Goal: Transaction & Acquisition: Purchase product/service

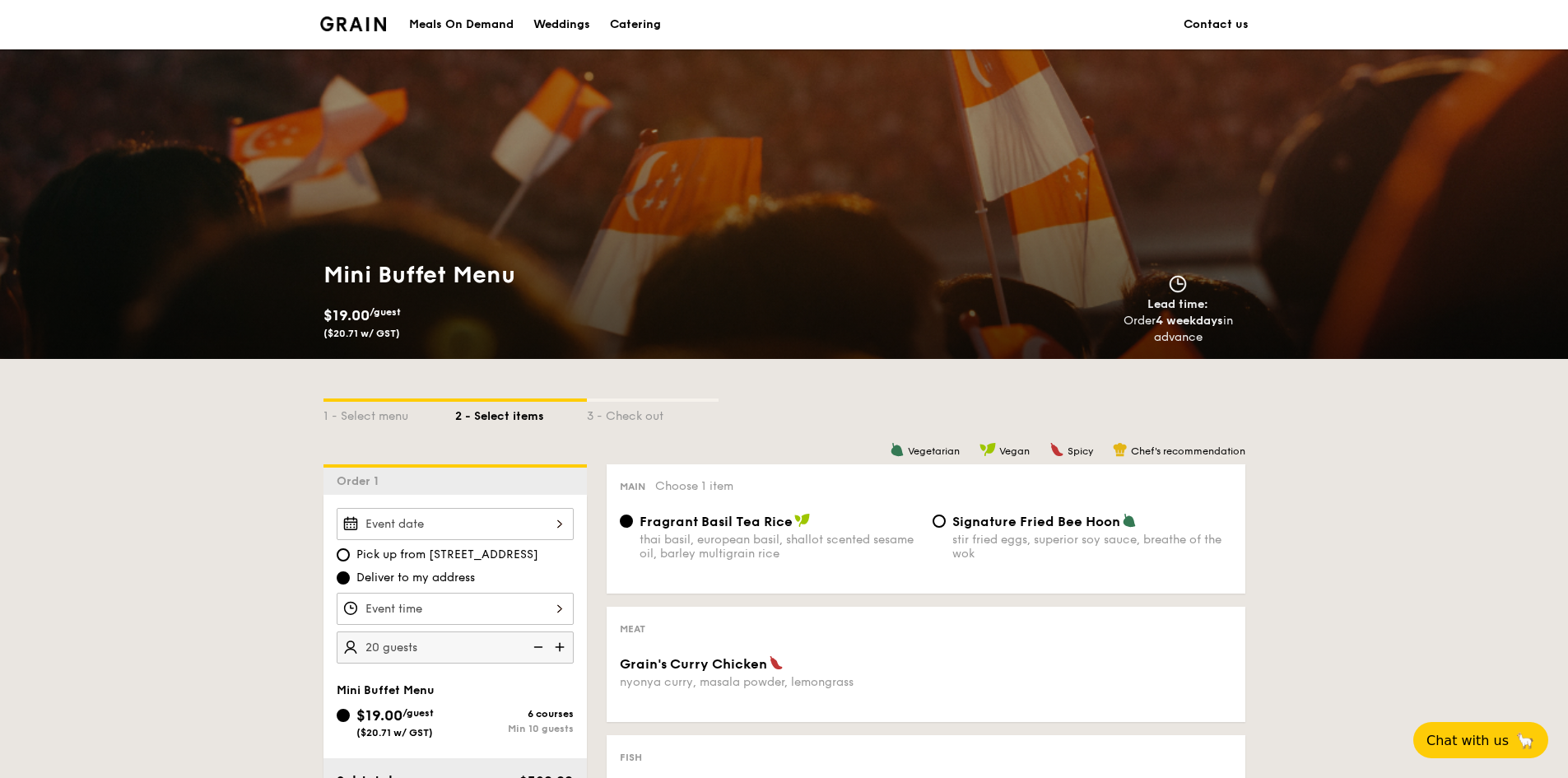
click at [466, 27] on div "Meals On Demand" at bounding box center [461, 25] width 104 height 50
click at [479, 22] on div "Meals On Demand" at bounding box center [461, 25] width 104 height 50
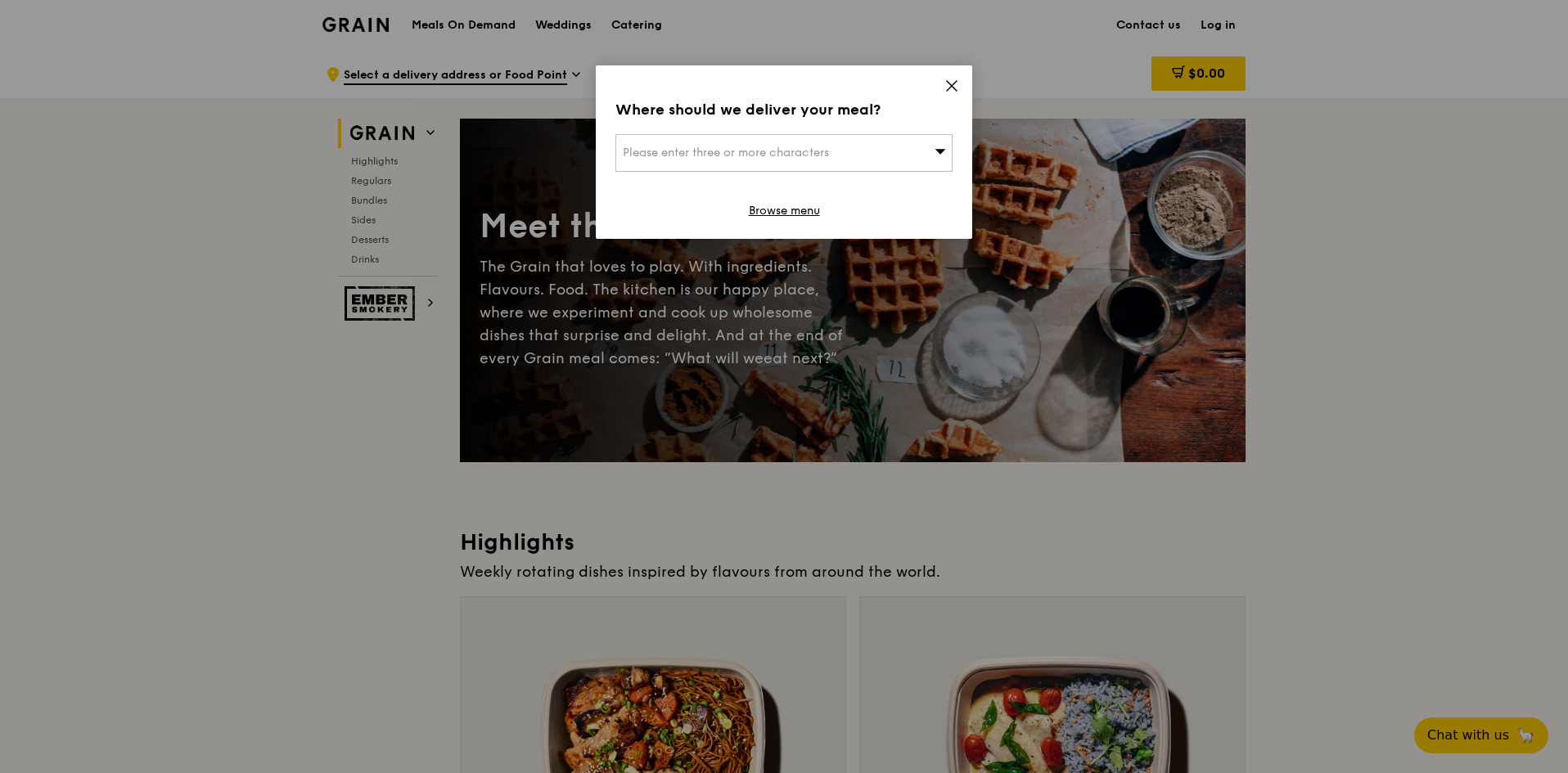
click at [880, 149] on div "Please enter three or more characters" at bounding box center [784, 153] width 337 height 38
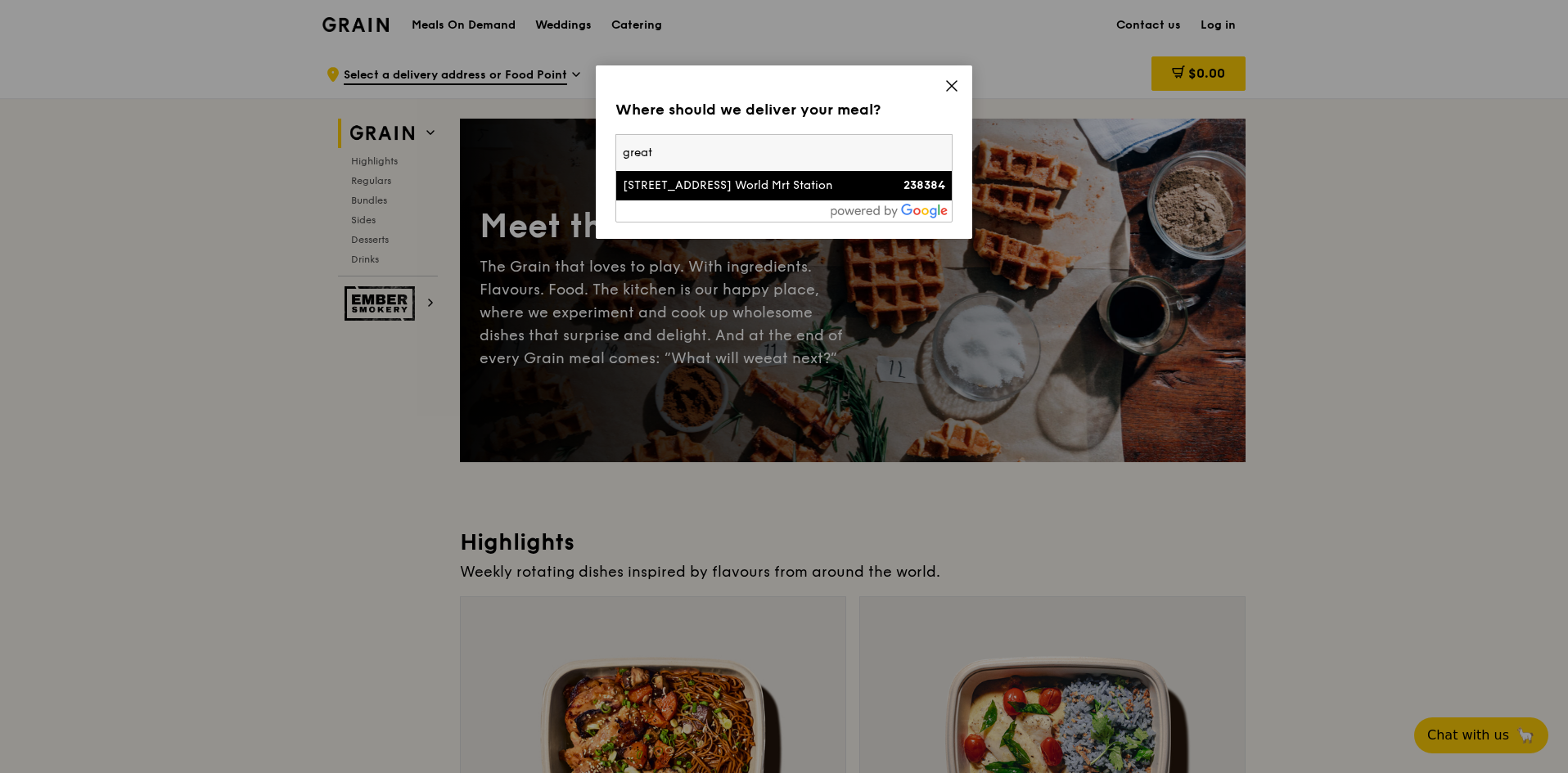
type input "great"
click at [847, 187] on div "[STREET_ADDRESS] World Mrt Station" at bounding box center [744, 186] width 242 height 16
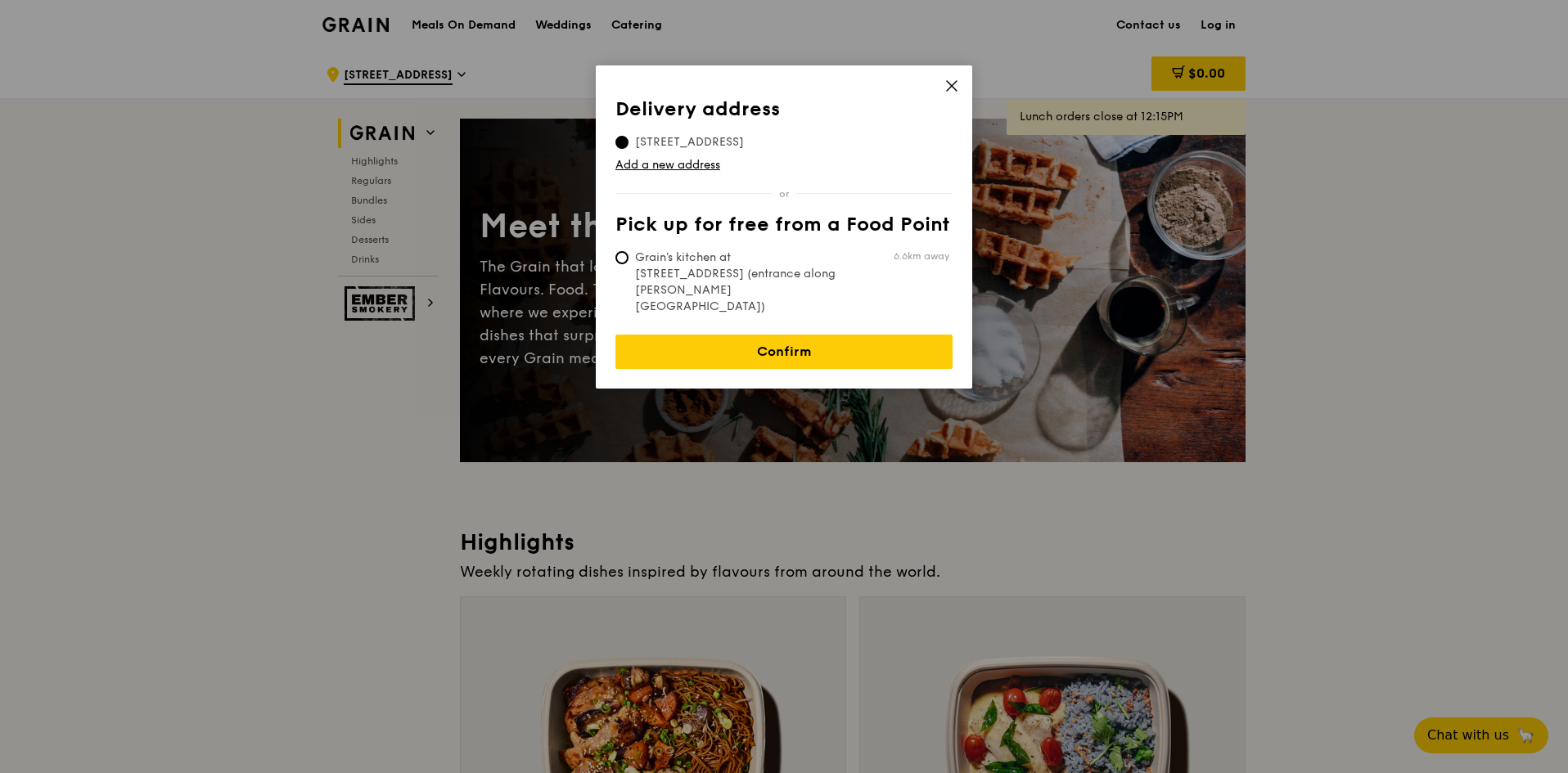
click at [795, 268] on span "Grain's kitchen at [STREET_ADDRESS] (entrance along [PERSON_NAME][GEOGRAPHIC_DA…" at bounding box center [737, 282] width 244 height 66
click at [628, 265] on input "Grain's kitchen at [STREET_ADDRESS] (entrance along [PERSON_NAME][GEOGRAPHIC_DA…" at bounding box center [622, 258] width 13 height 13
radio input "true"
click at [737, 149] on span "[STREET_ADDRESS]" at bounding box center [689, 142] width 149 height 16
click at [628, 149] on input "[STREET_ADDRESS]" at bounding box center [622, 143] width 13 height 13
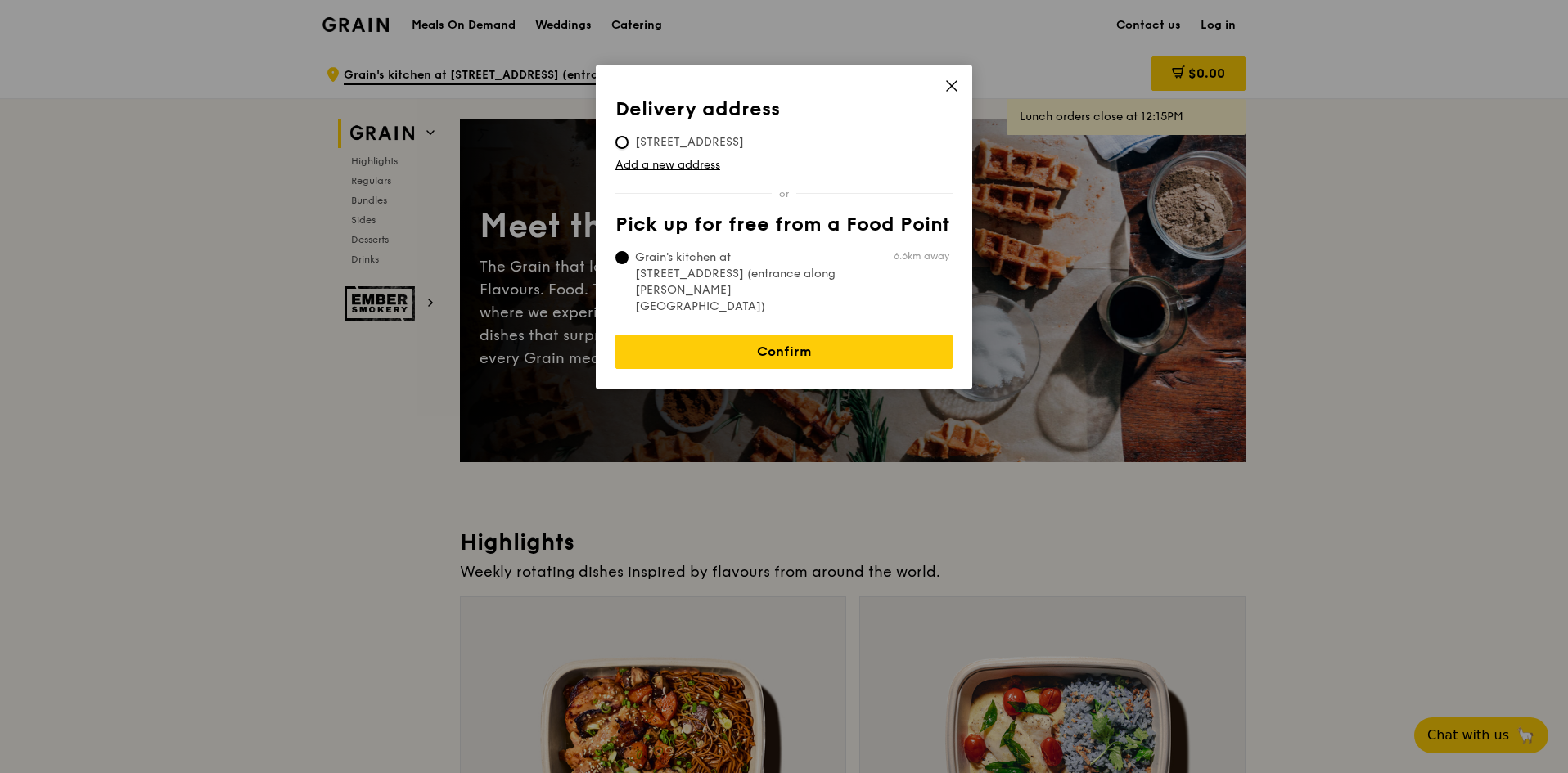
radio input "true"
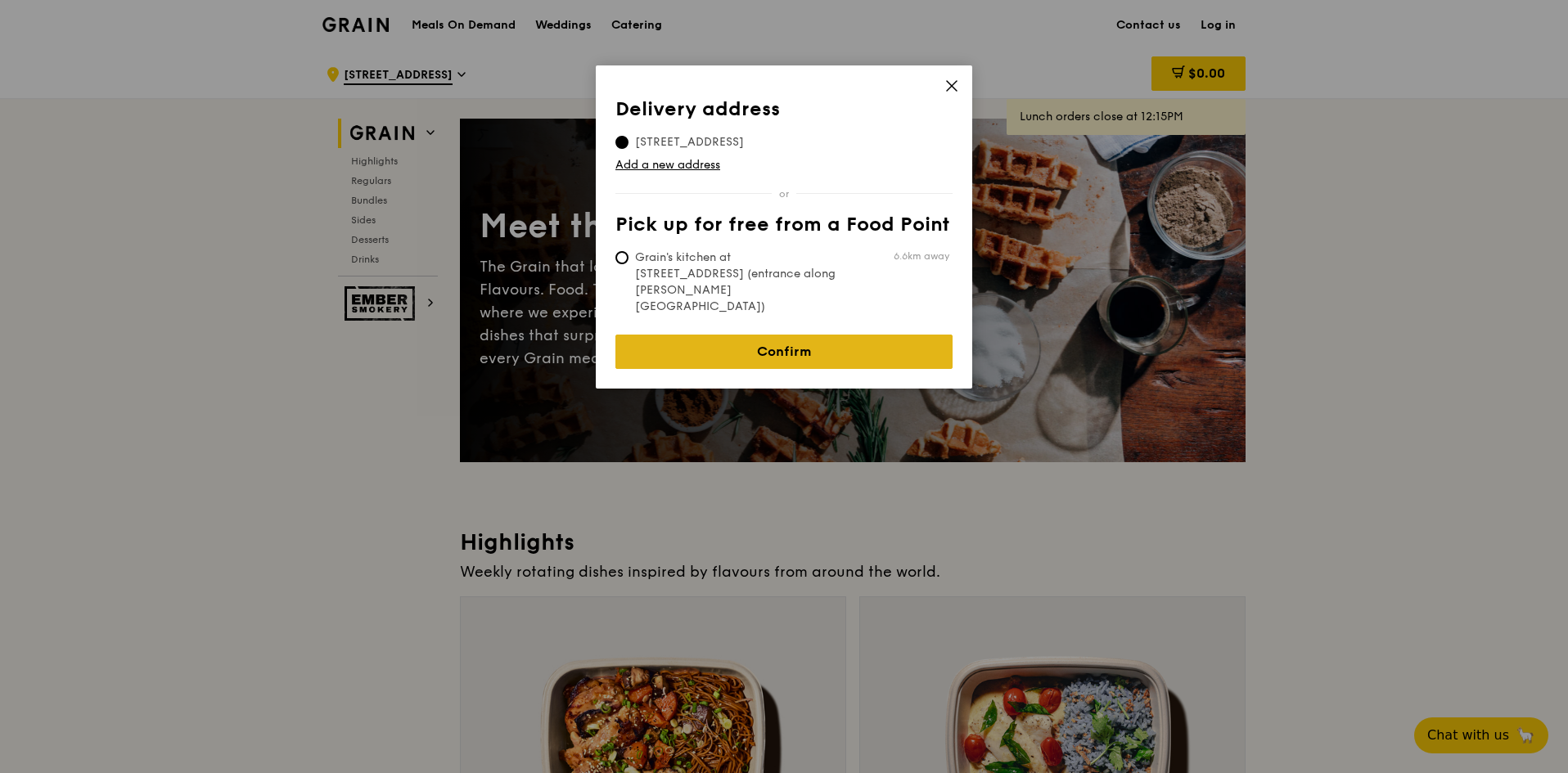
click at [822, 335] on link "Confirm" at bounding box center [784, 352] width 337 height 34
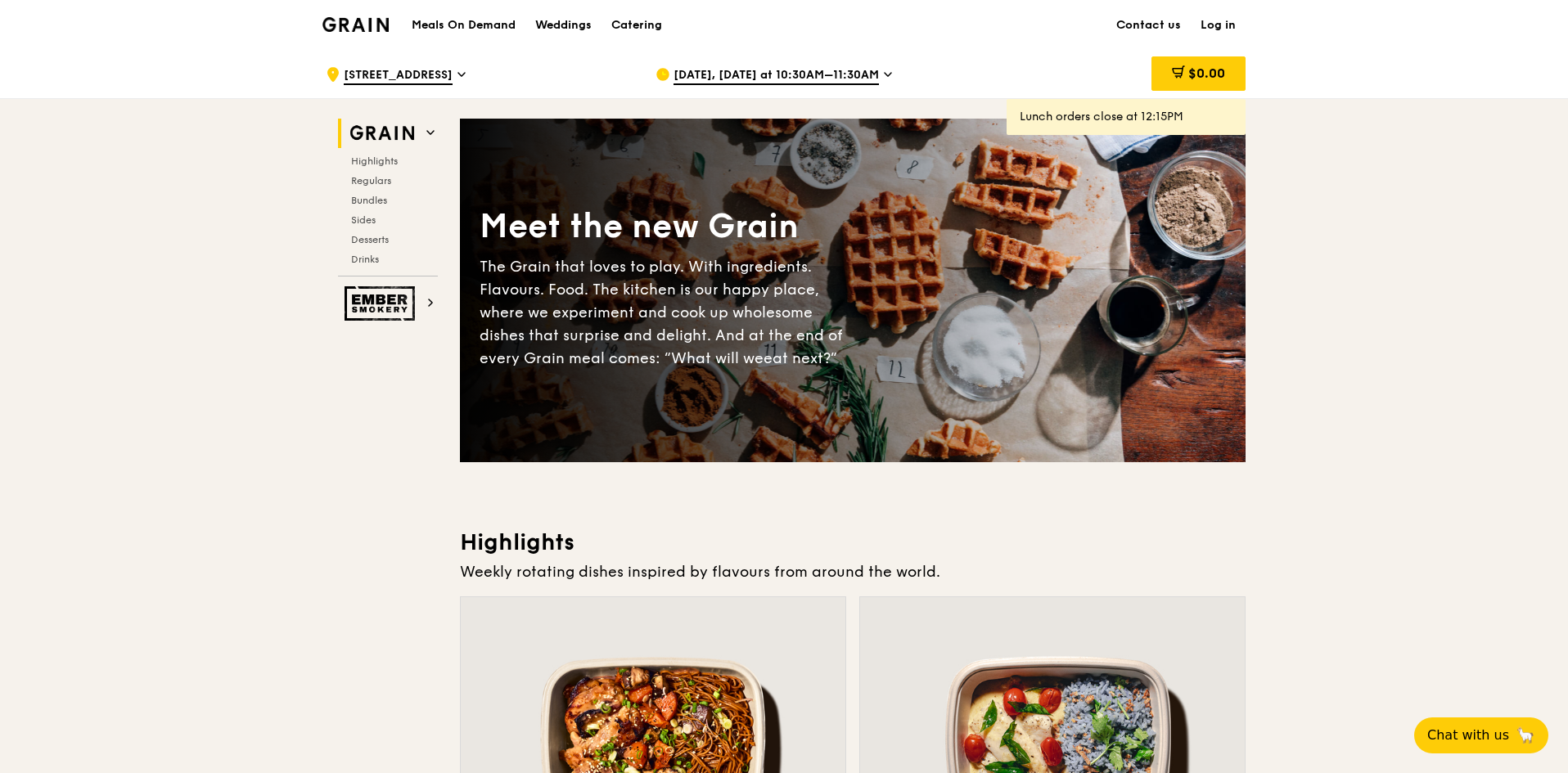
click at [847, 73] on span "[DATE], [DATE] at 10:30AM–11:30AM" at bounding box center [776, 75] width 206 height 18
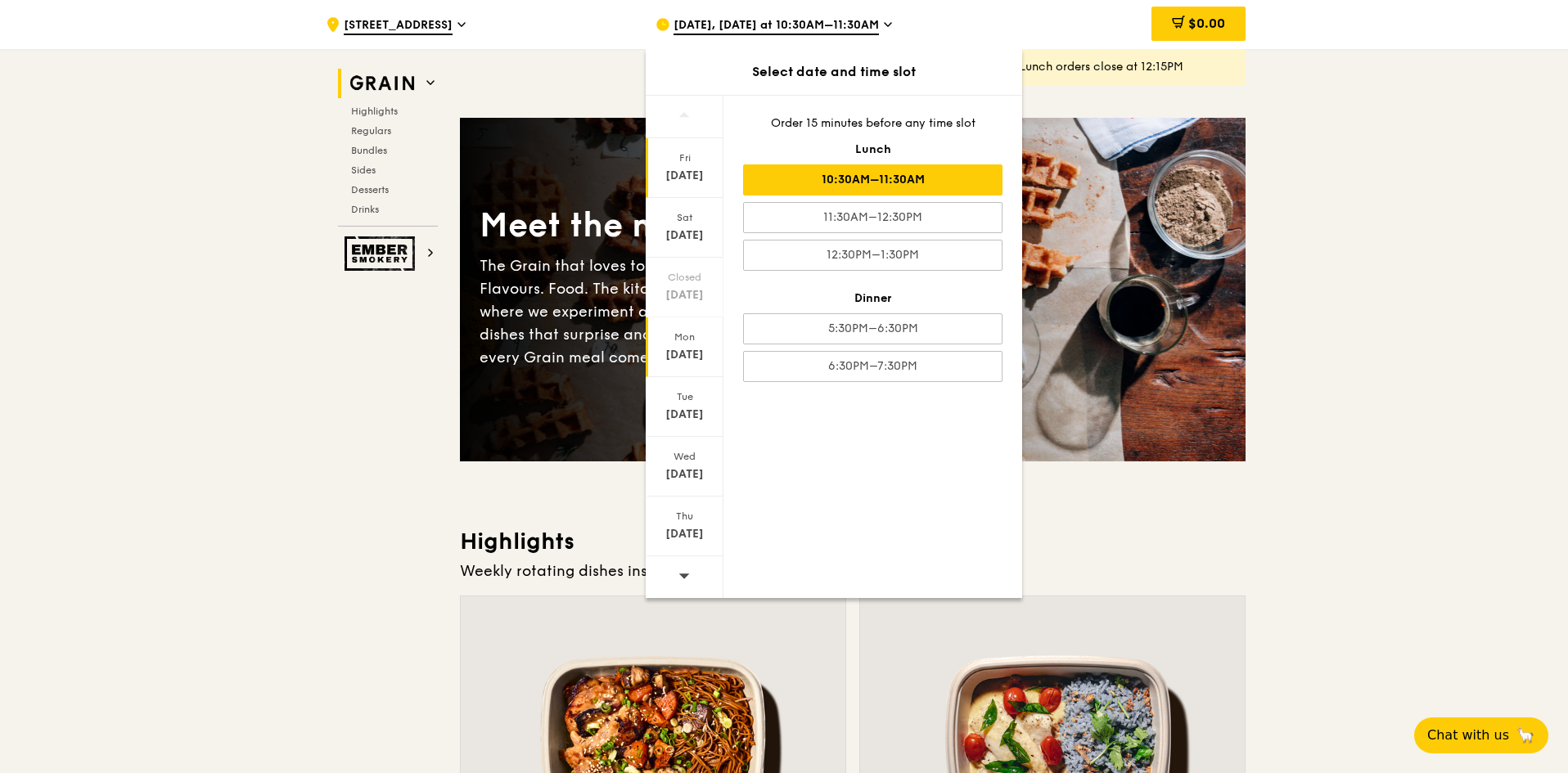
scroll to position [246, 0]
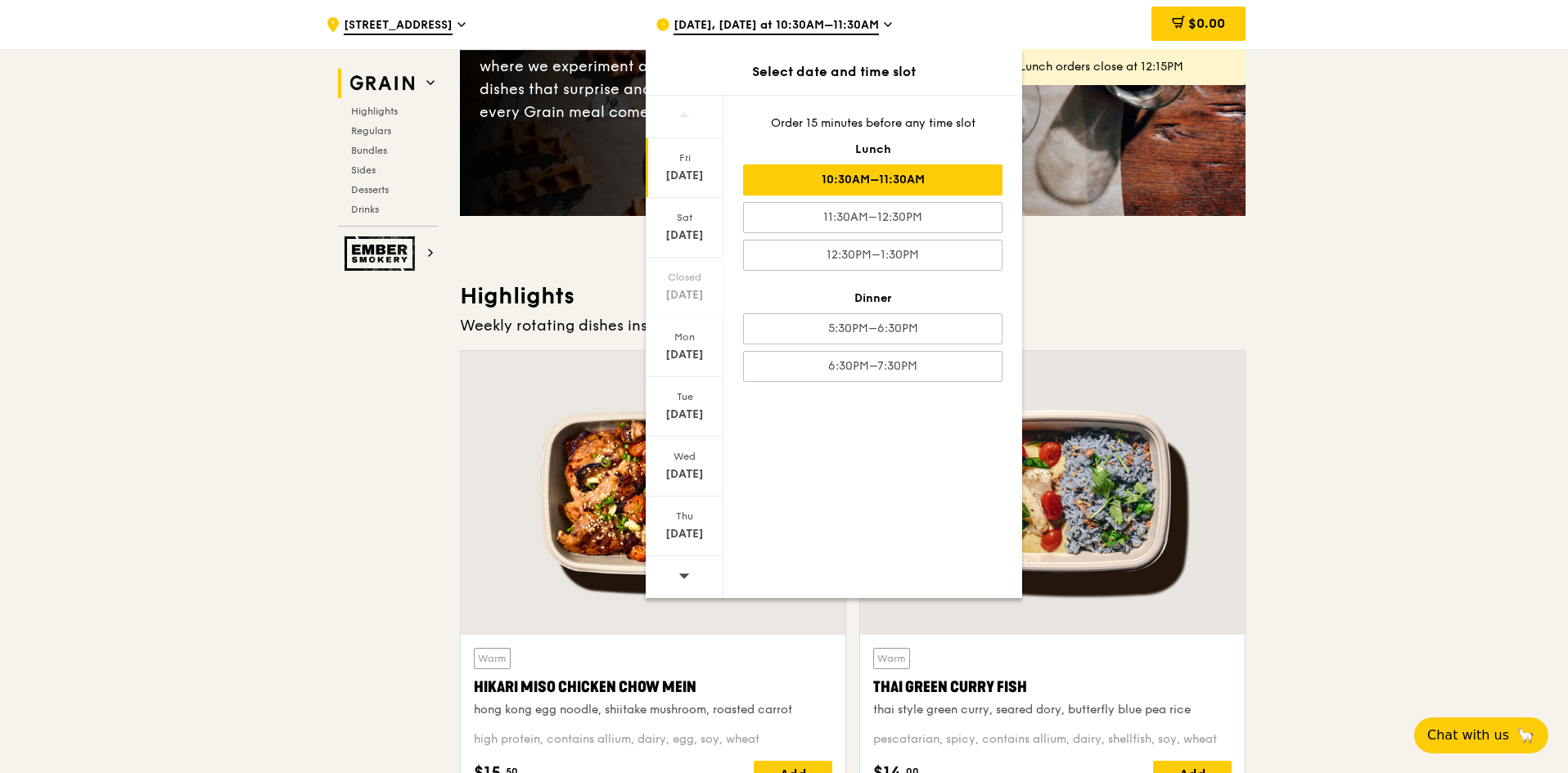
click at [673, 574] on div at bounding box center [685, 577] width 78 height 42
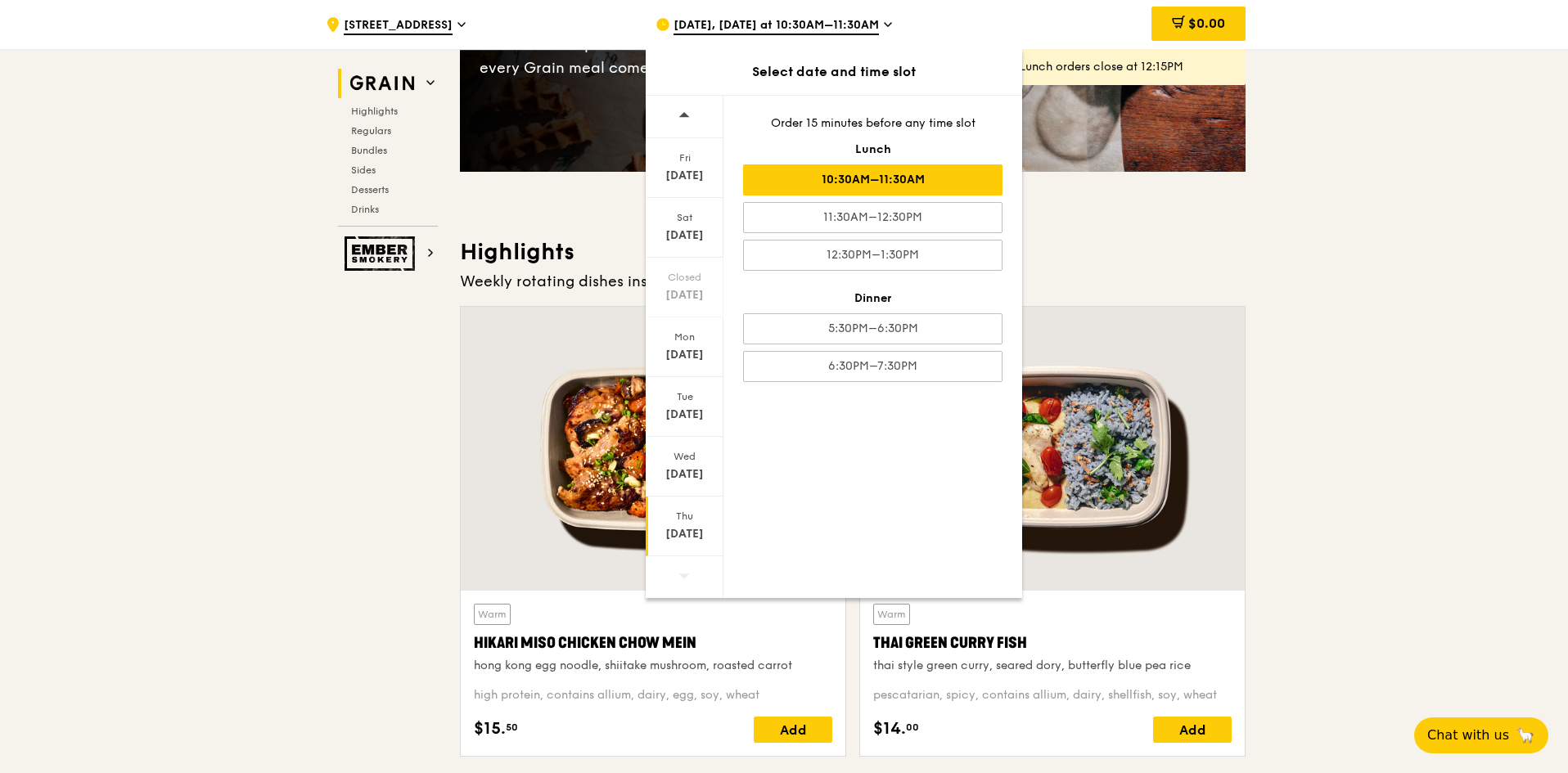
scroll to position [327, 0]
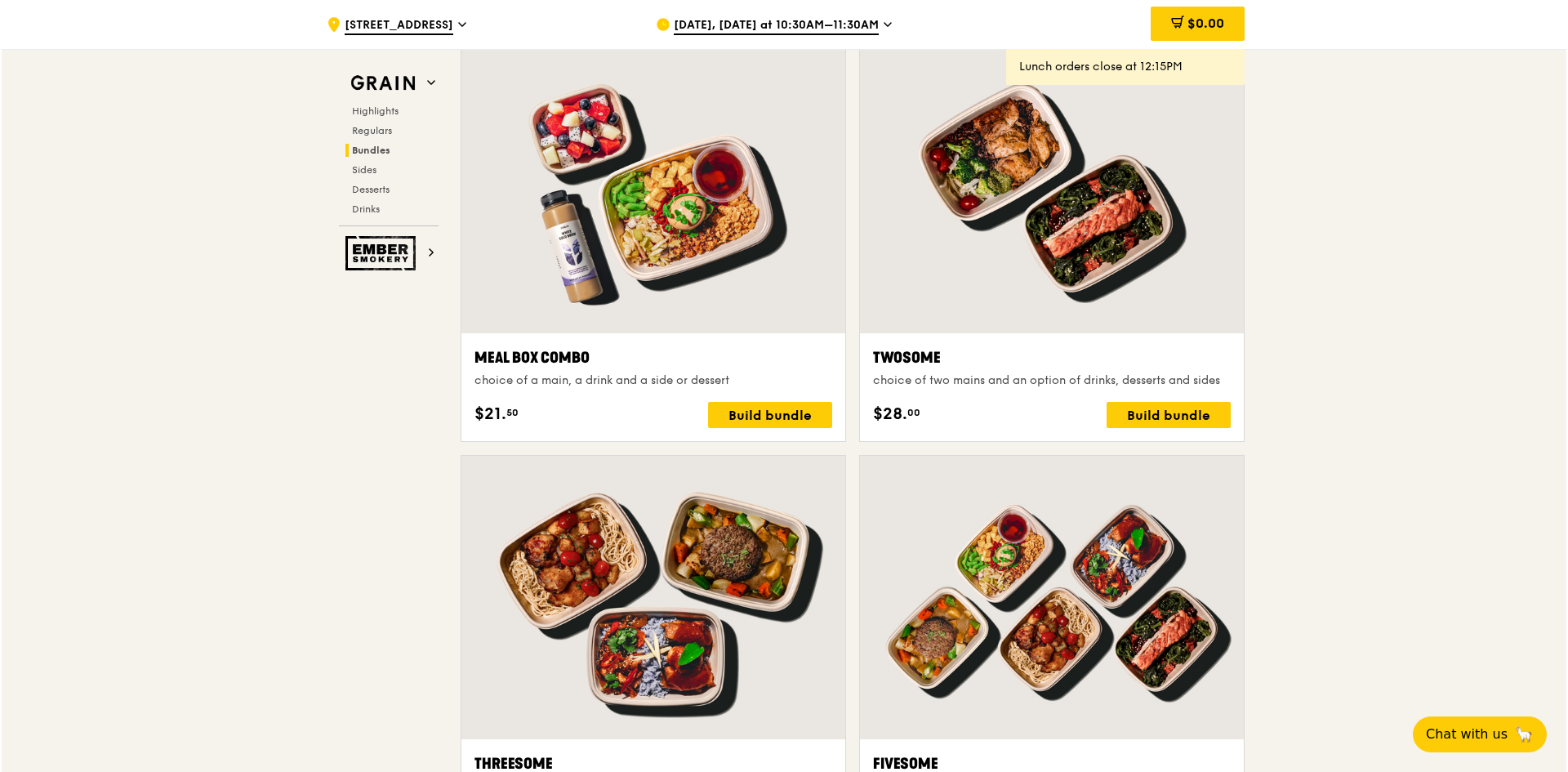
scroll to position [2452, 0]
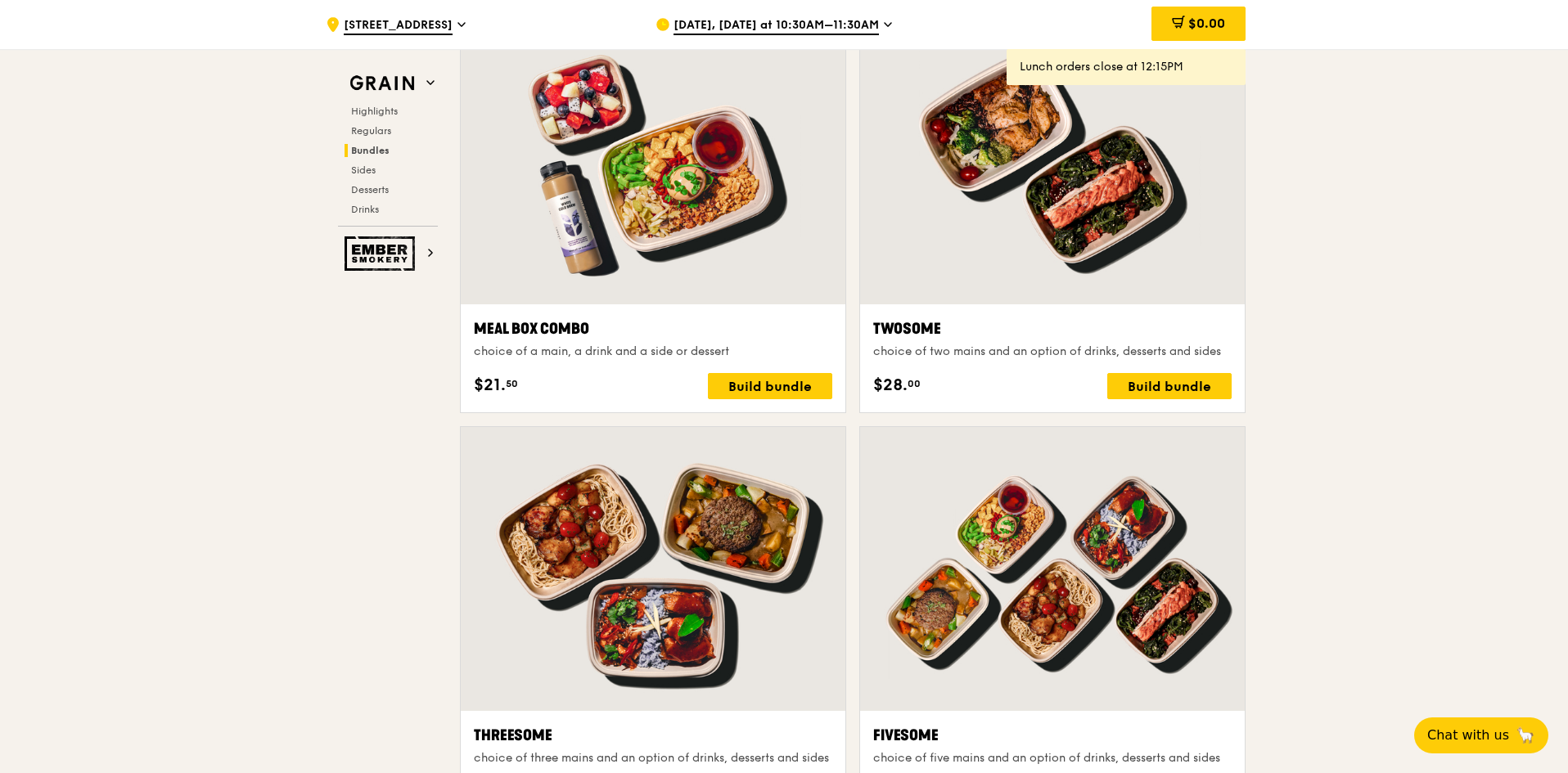
click at [614, 187] on div at bounding box center [653, 162] width 385 height 284
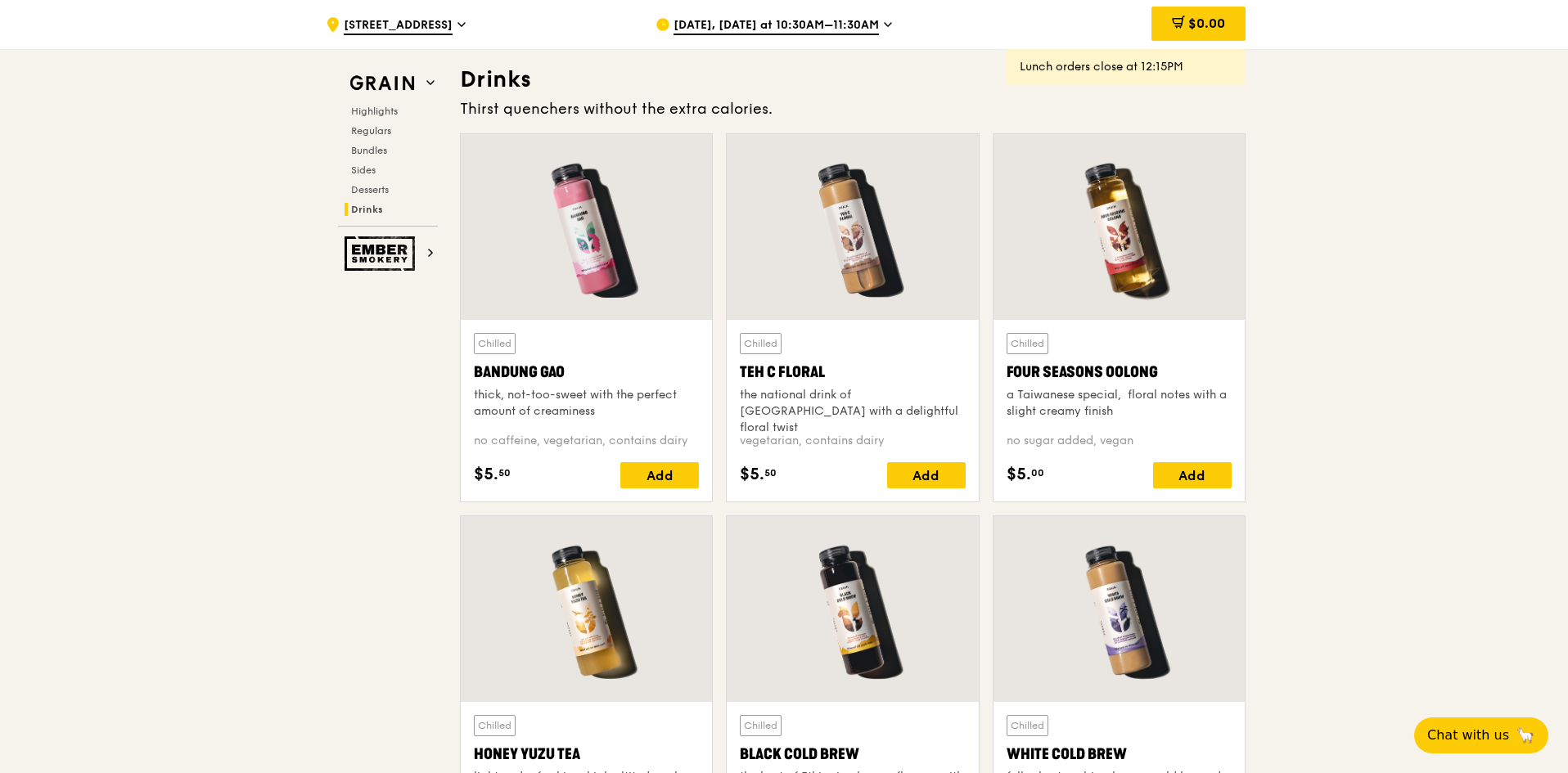
scroll to position [5810, 0]
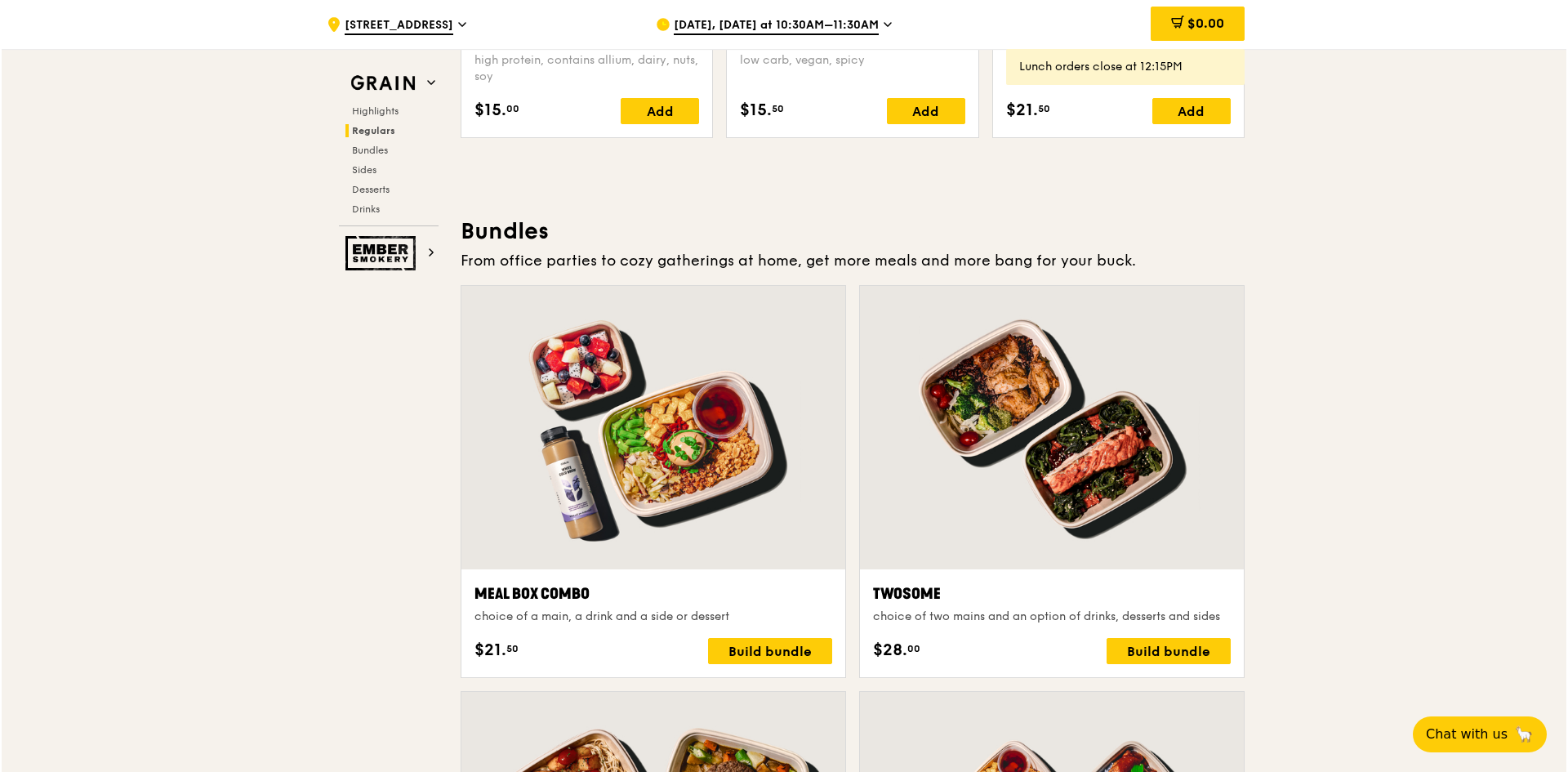
scroll to position [2268, 0]
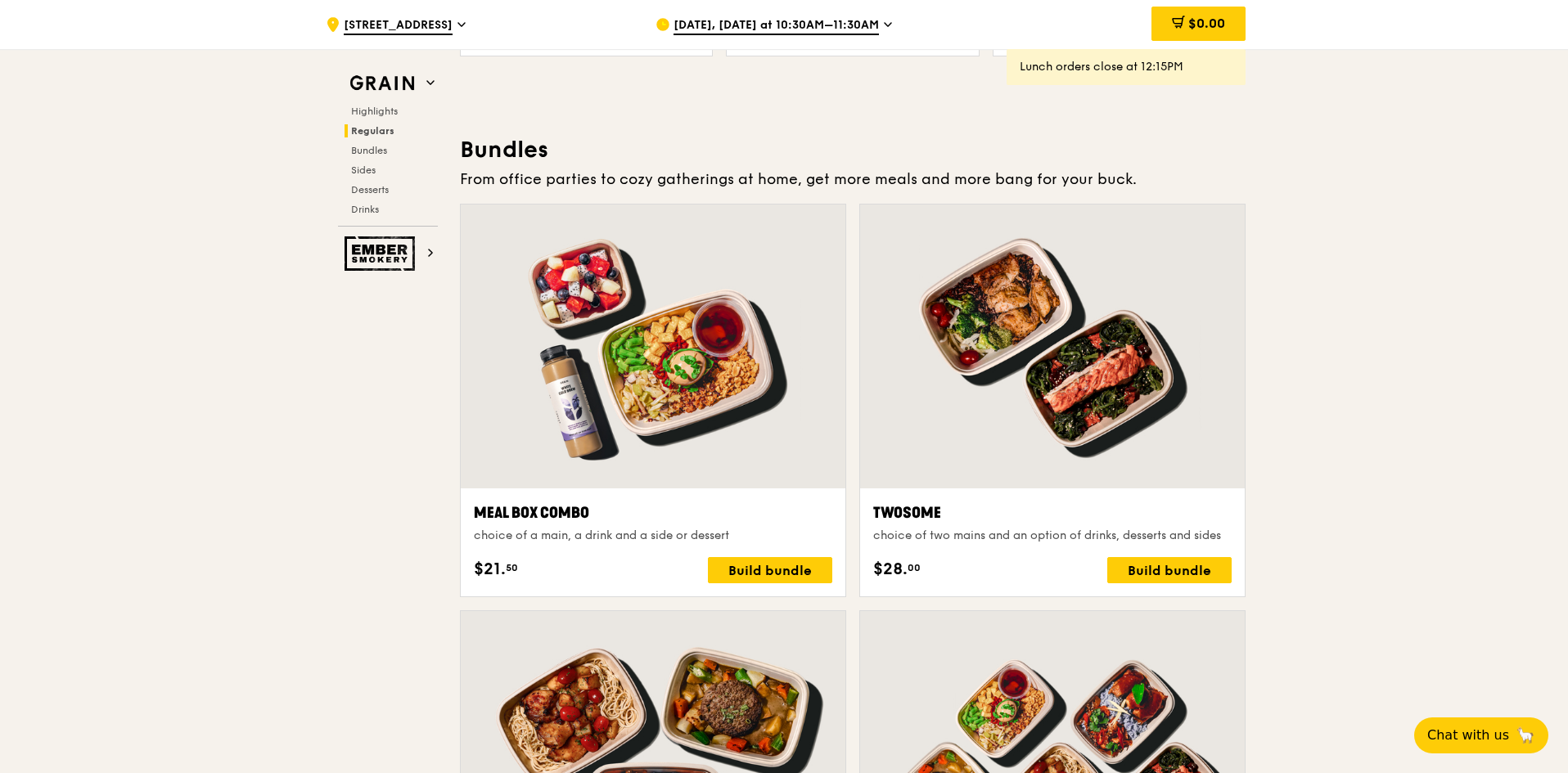
click at [680, 437] on div at bounding box center [653, 347] width 385 height 284
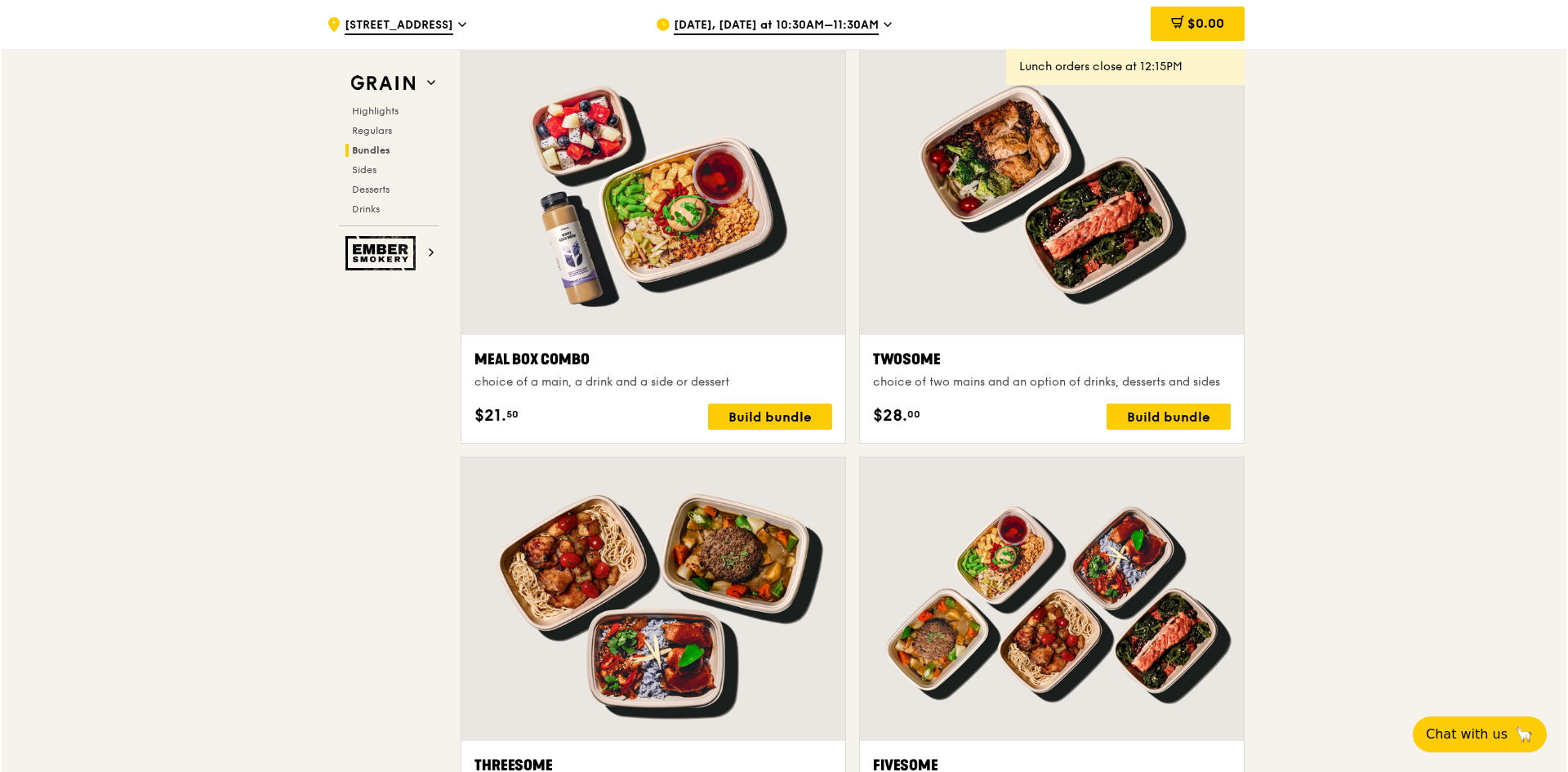
scroll to position [2431, 0]
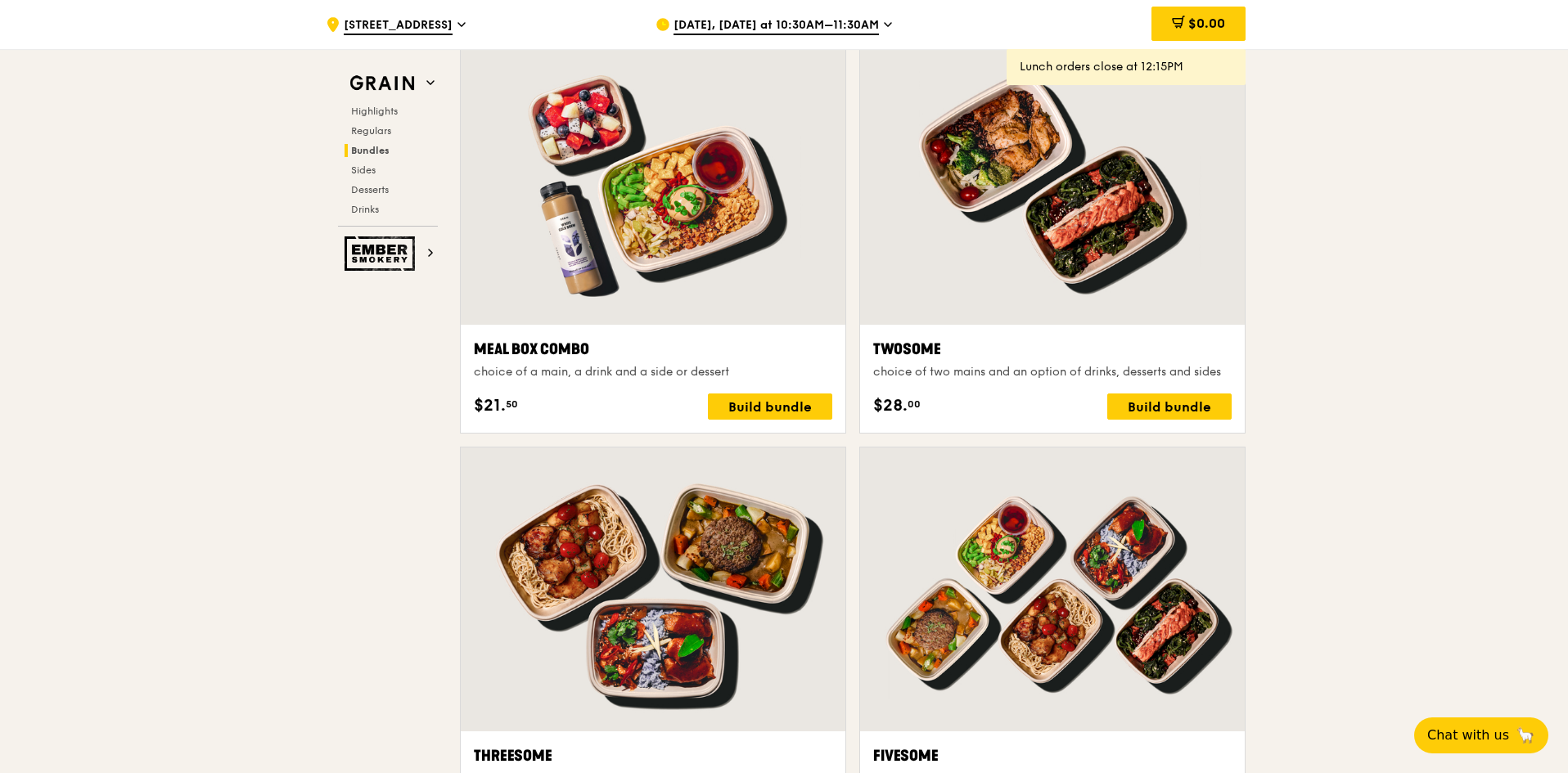
click at [662, 188] on div at bounding box center [653, 183] width 385 height 284
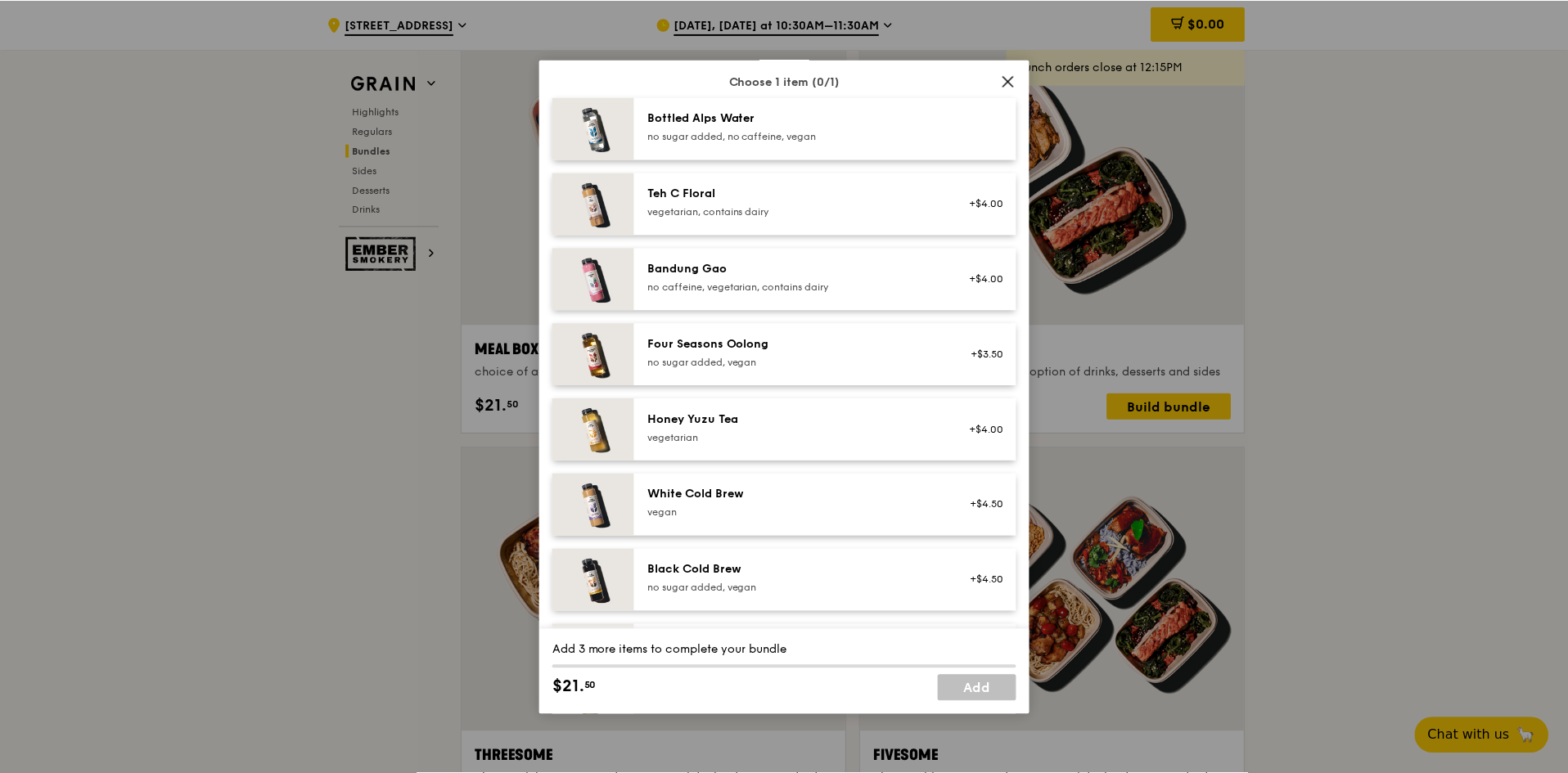
scroll to position [1906, 0]
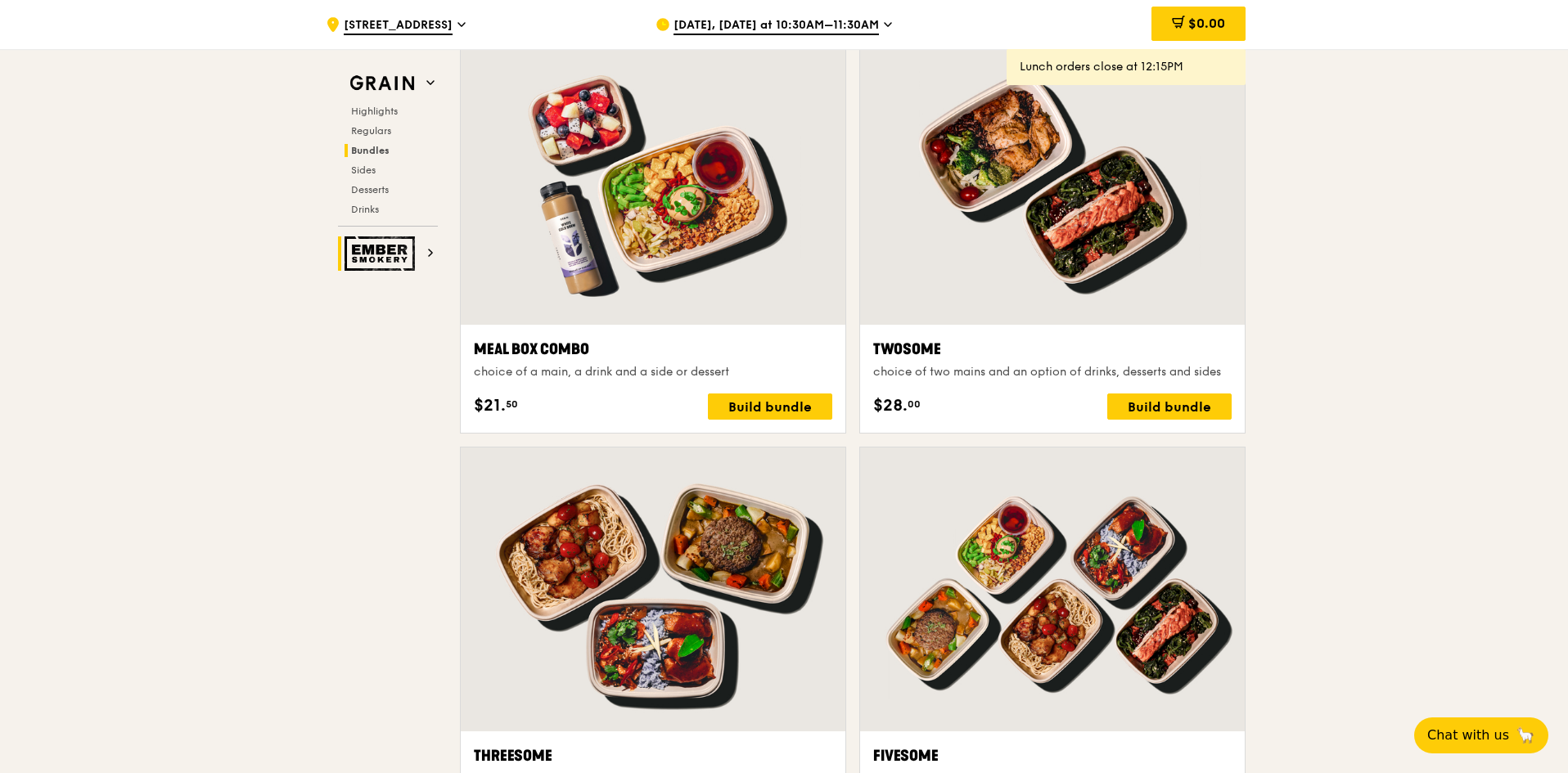
click at [386, 254] on img at bounding box center [382, 253] width 75 height 34
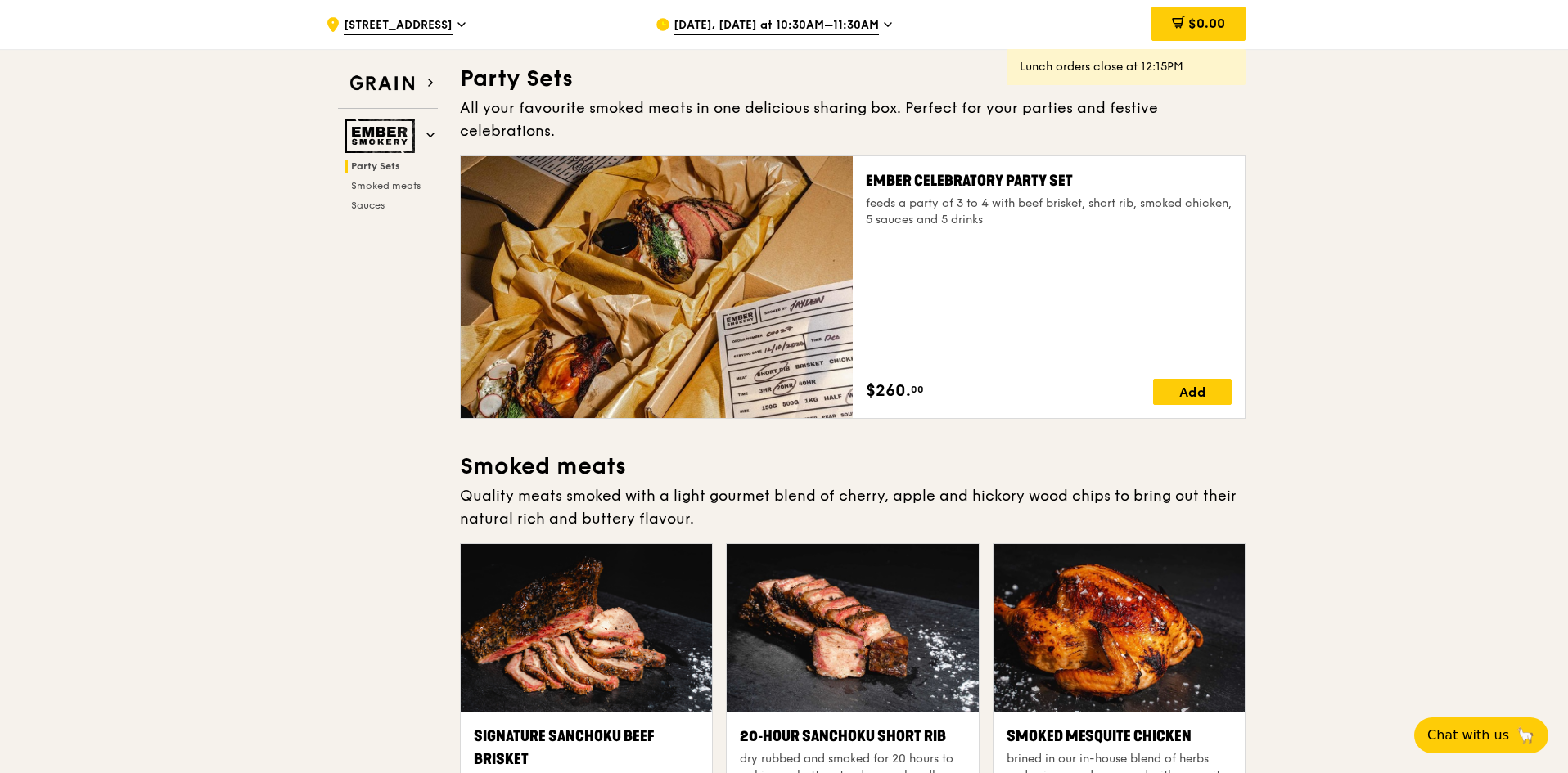
scroll to position [52, 0]
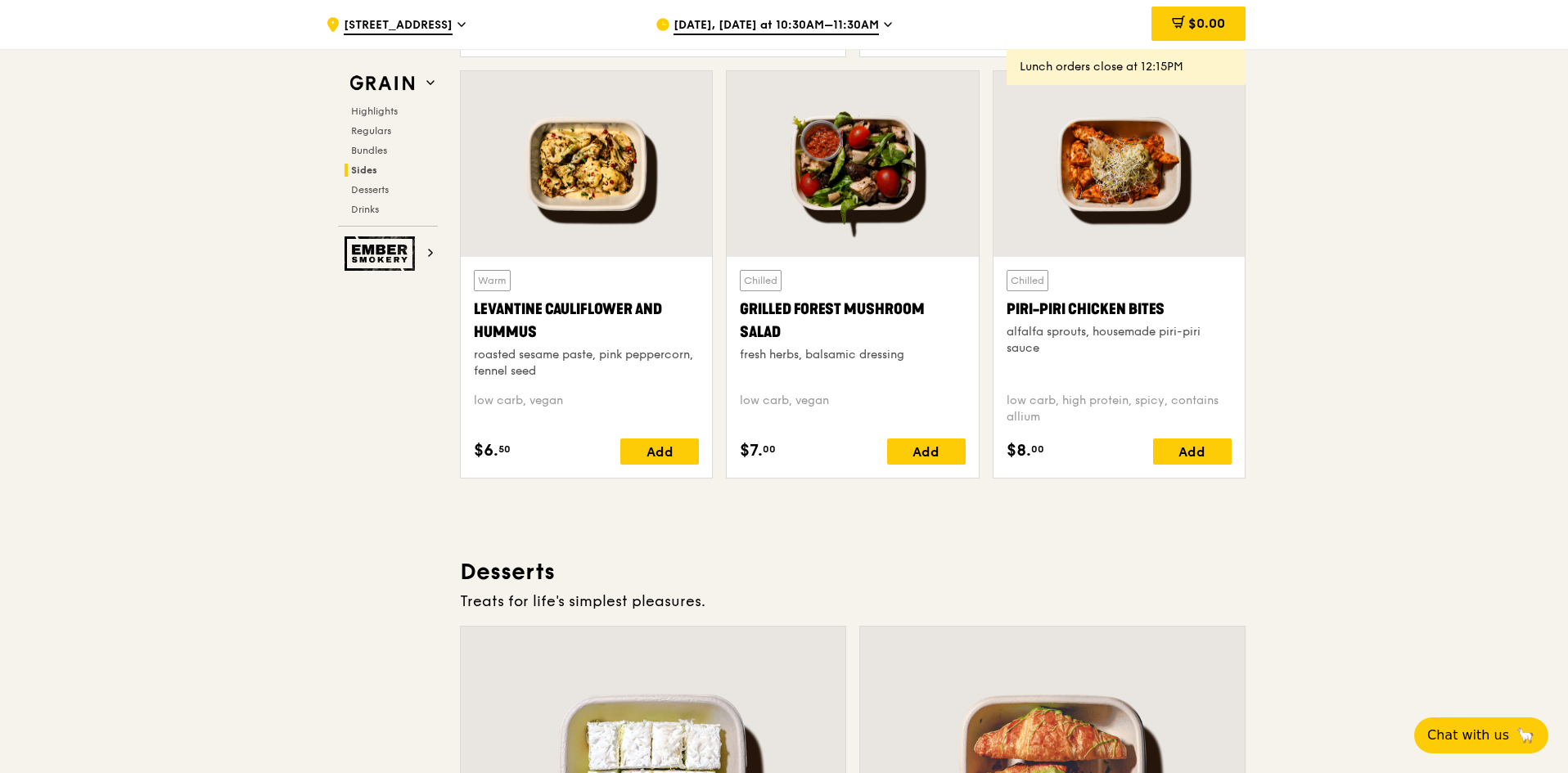
scroll to position [3584, 0]
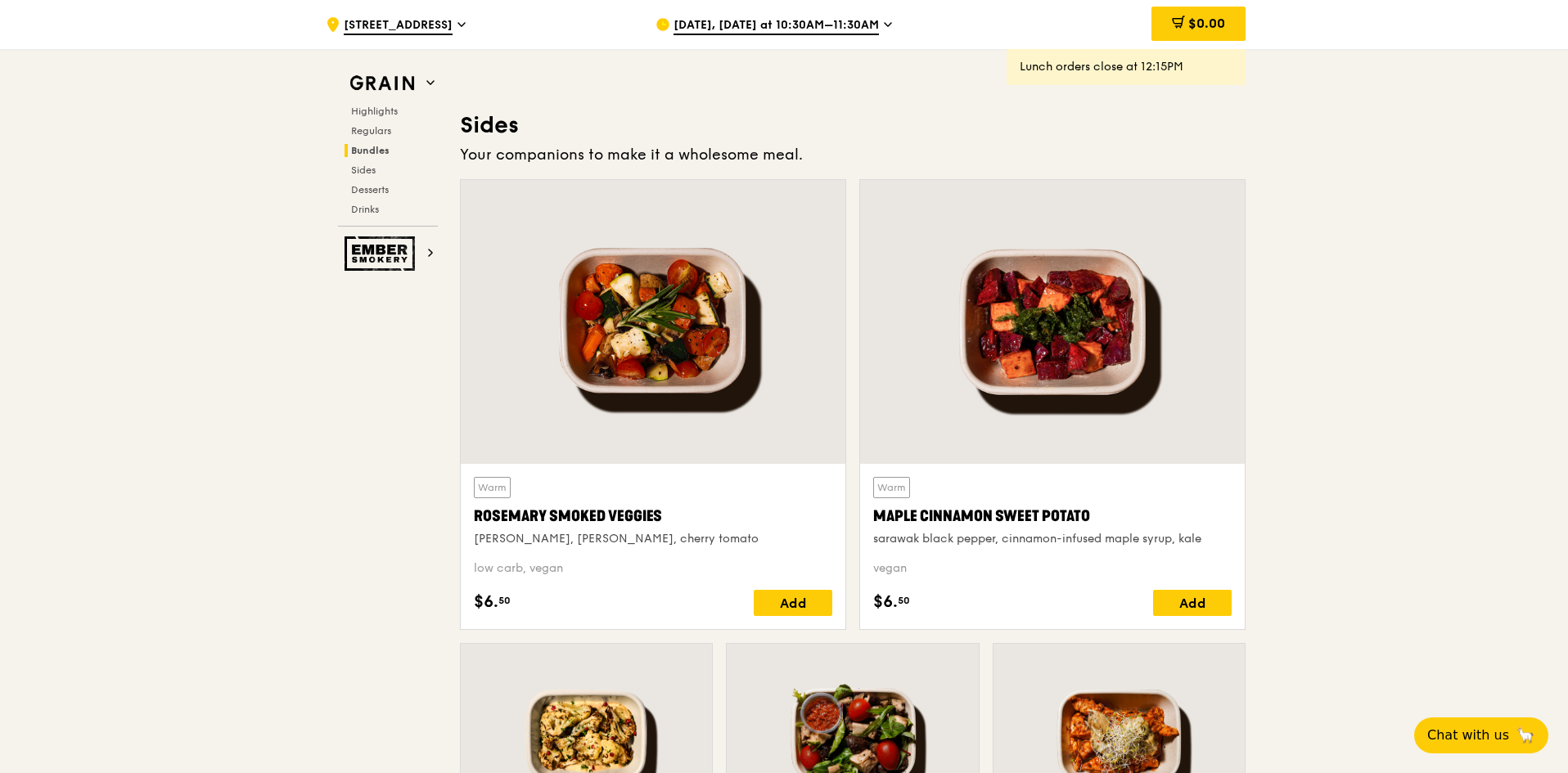
click at [793, 28] on span "[DATE], [DATE] at 10:30AM–11:30AM" at bounding box center [776, 26] width 206 height 18
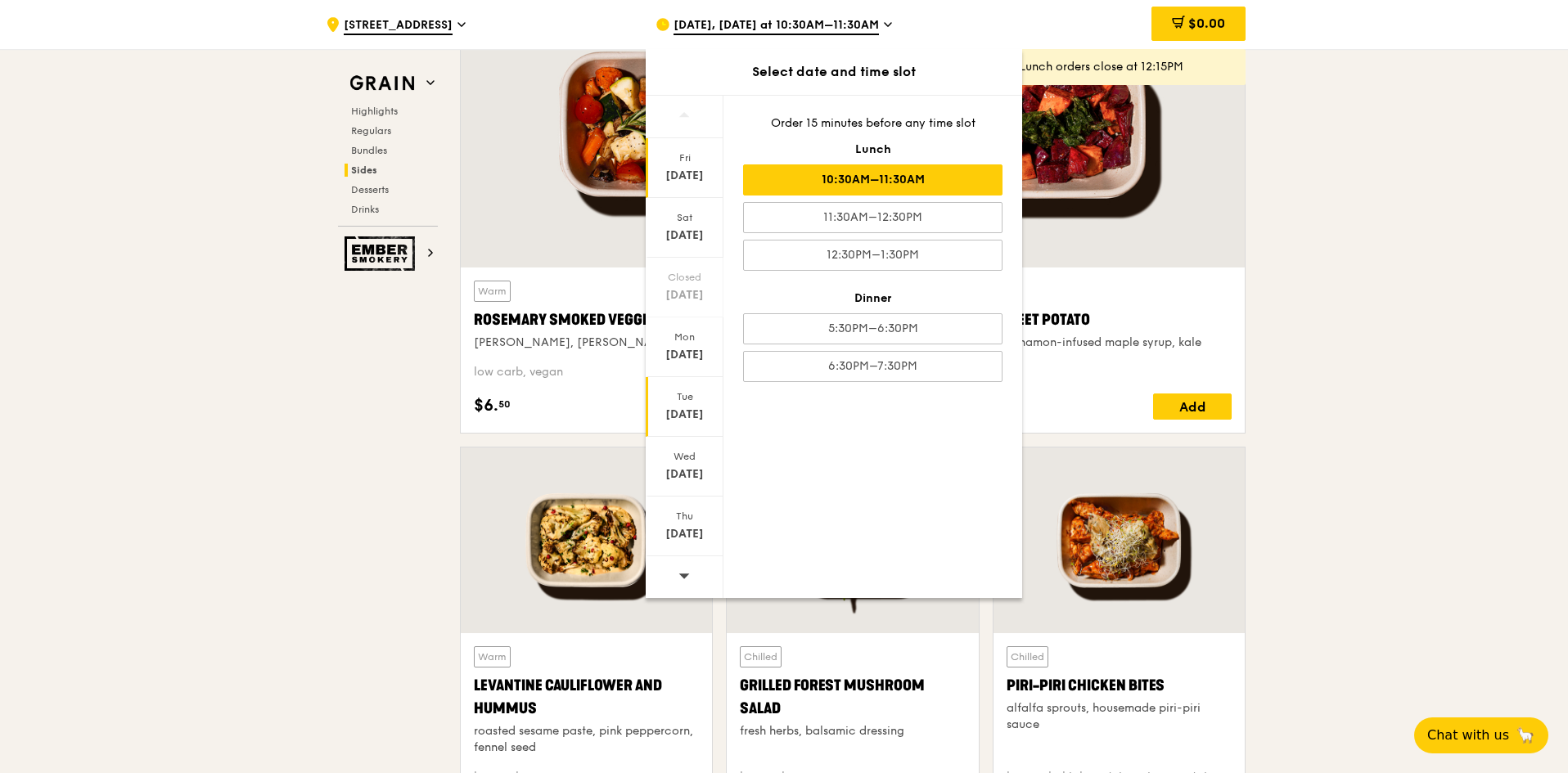
scroll to position [4075, 0]
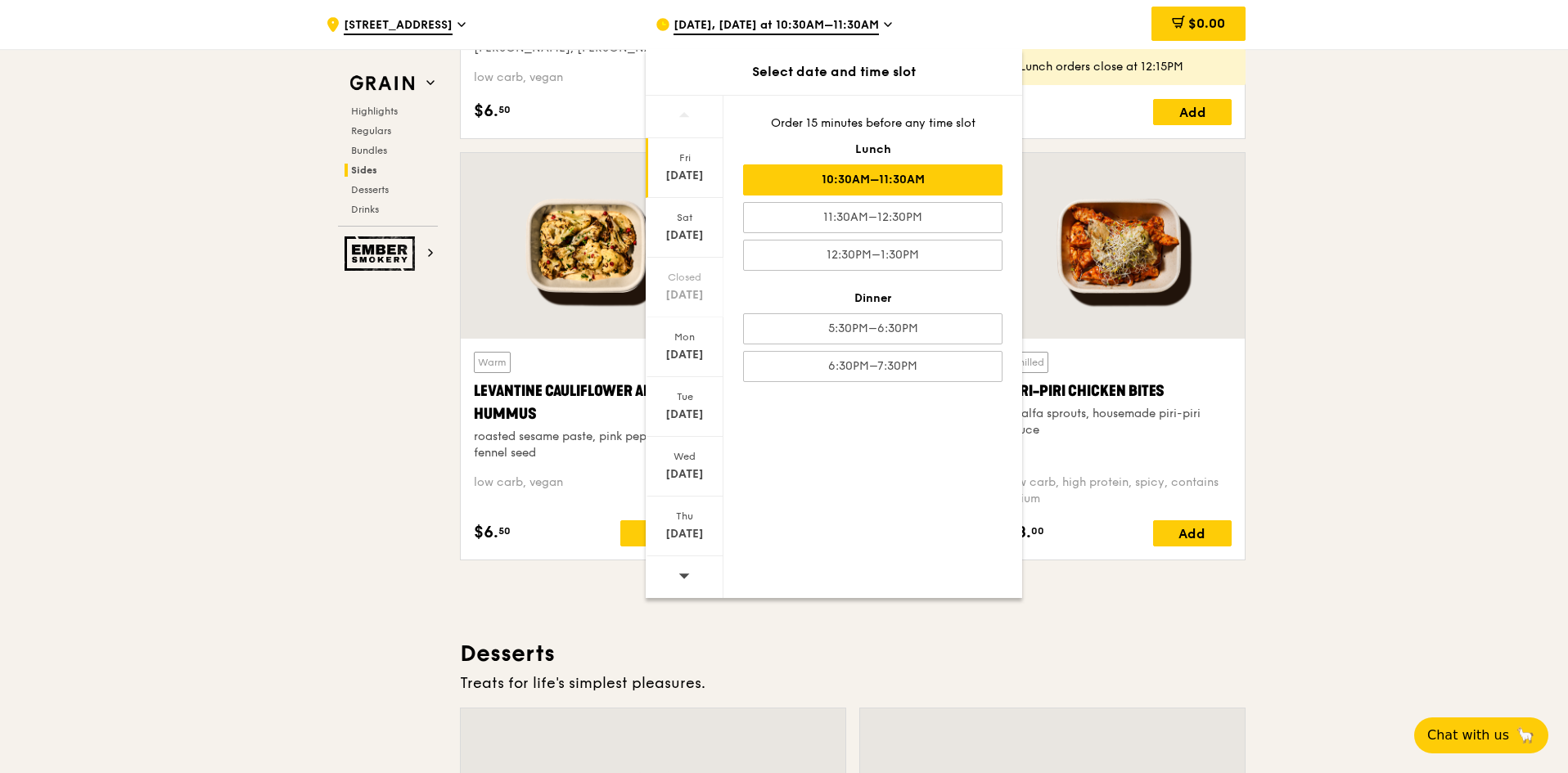
click at [687, 580] on icon at bounding box center [685, 575] width 11 height 12
click at [678, 349] on div "[DATE]" at bounding box center [685, 354] width 72 height 16
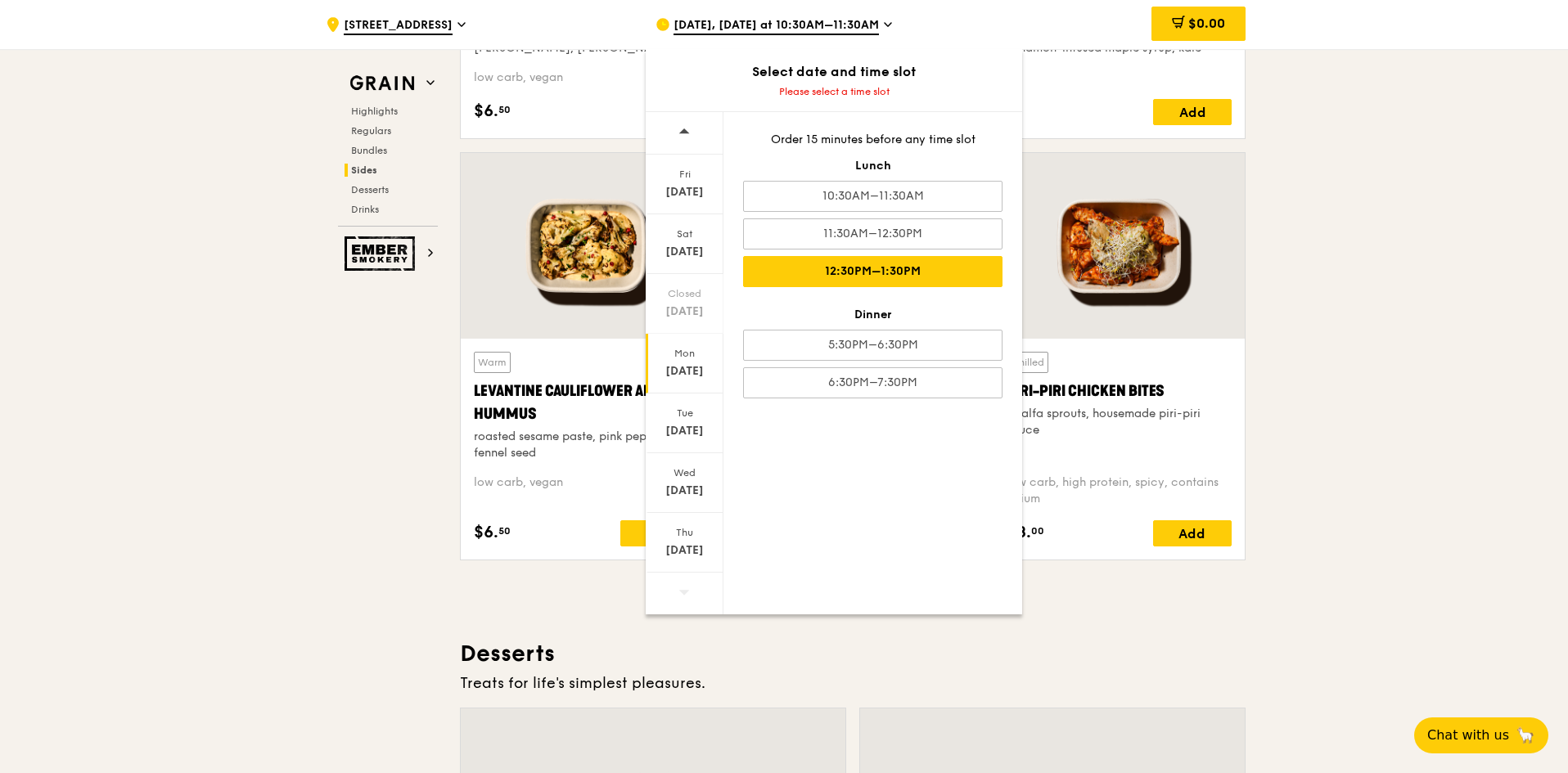
click at [901, 271] on div "12:30PM–1:30PM" at bounding box center [872, 271] width 259 height 31
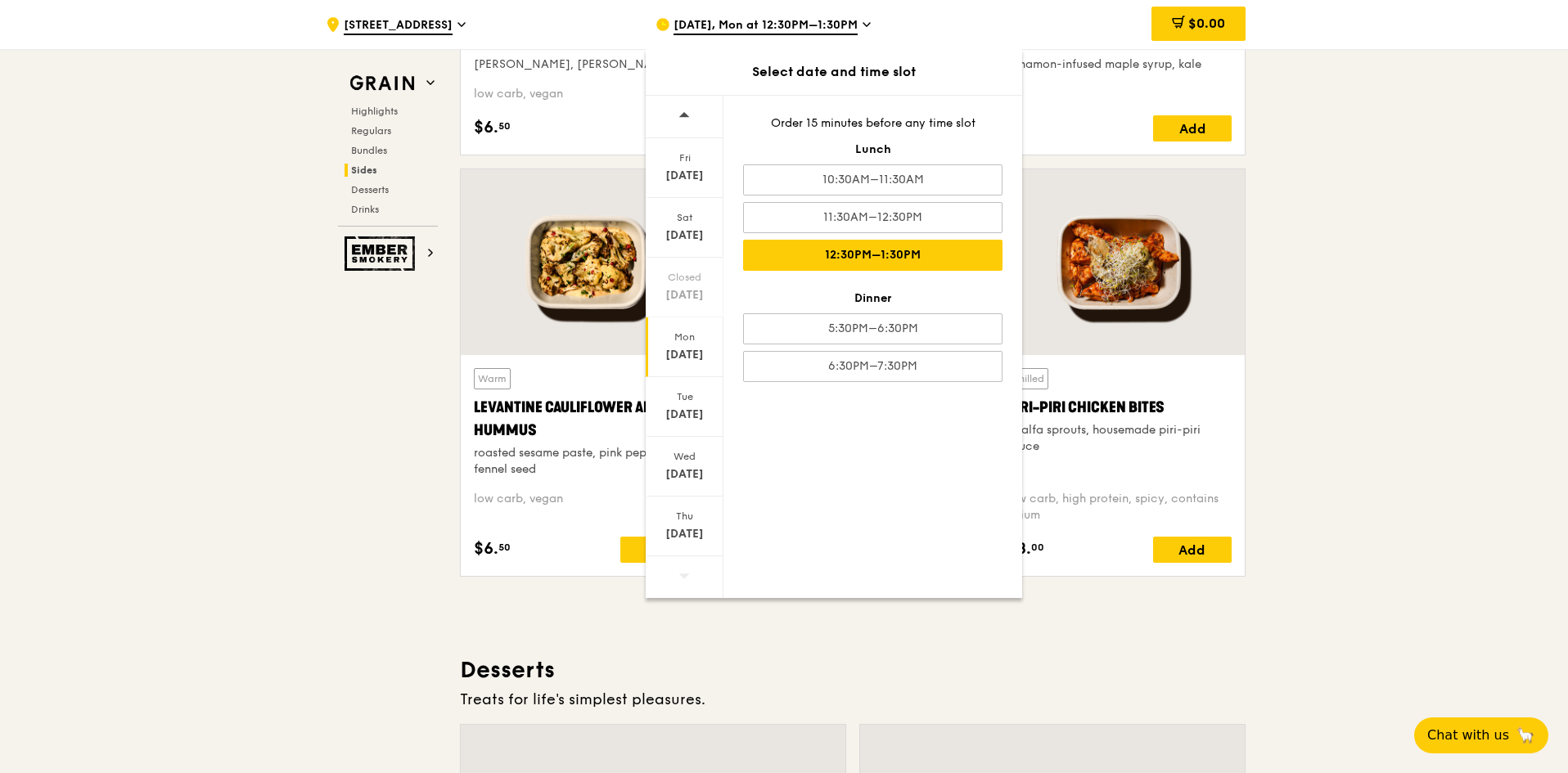
scroll to position [4092, 0]
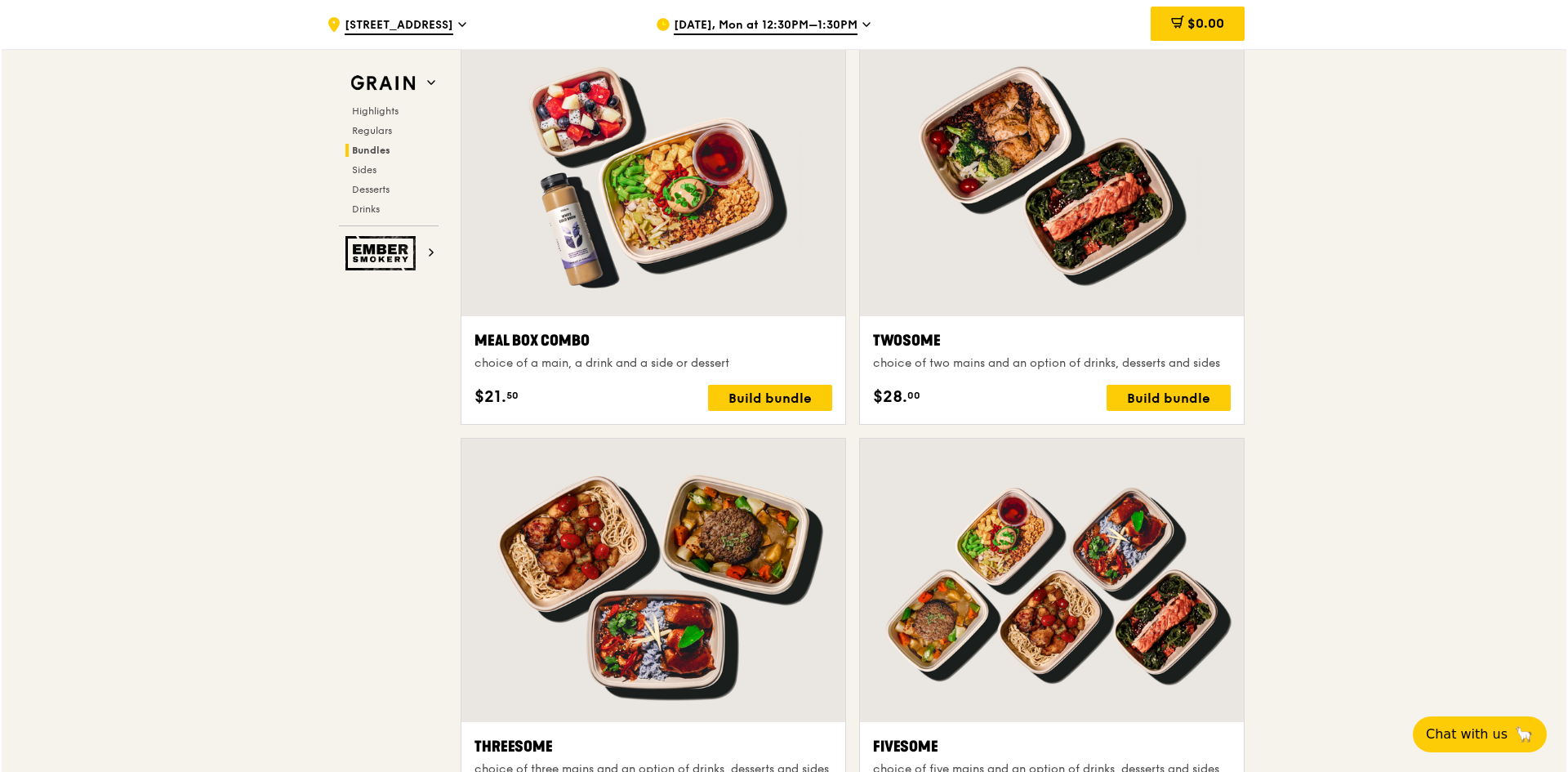
scroll to position [2452, 0]
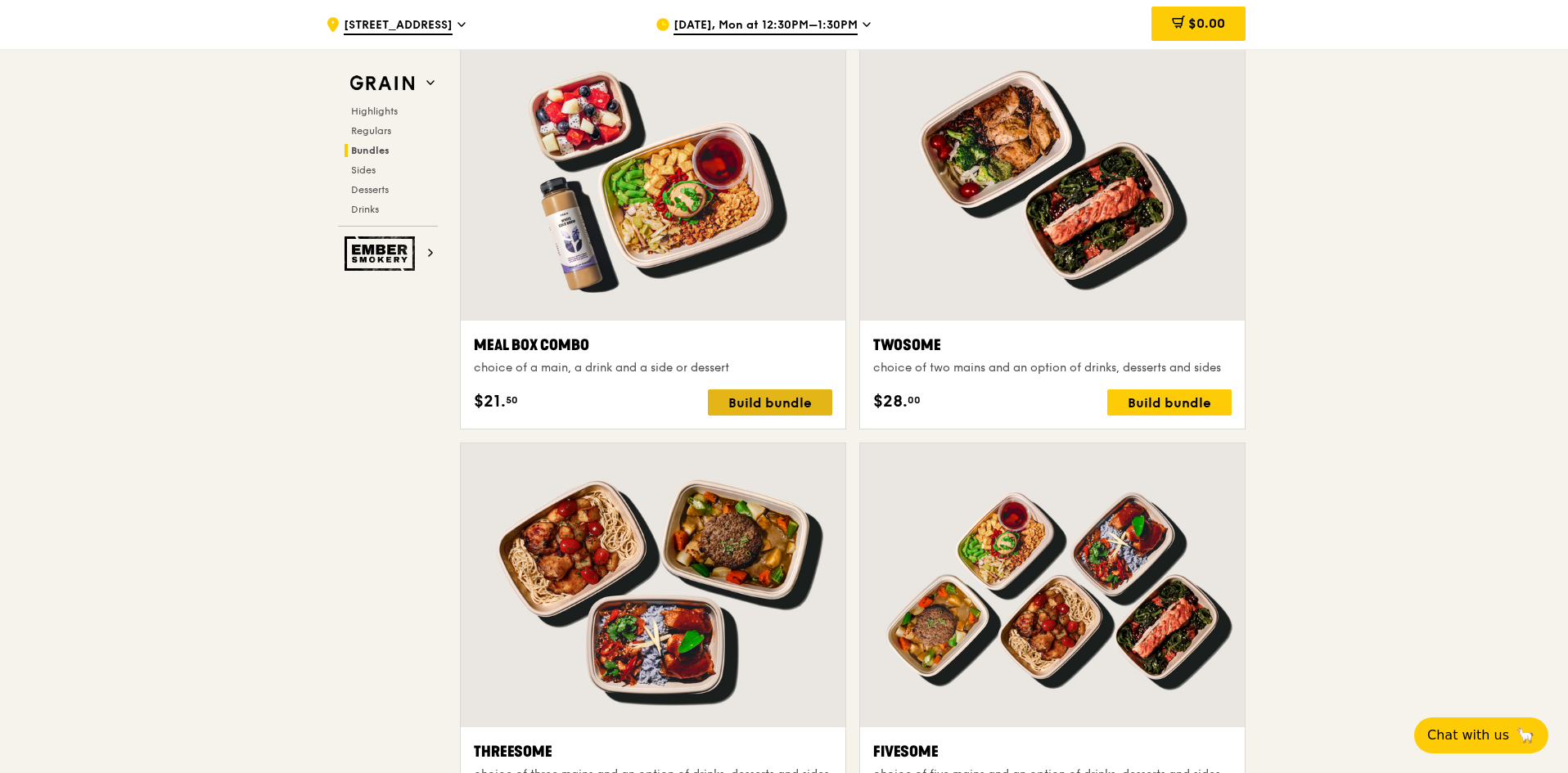
click at [775, 404] on div "Build bundle" at bounding box center [770, 403] width 125 height 27
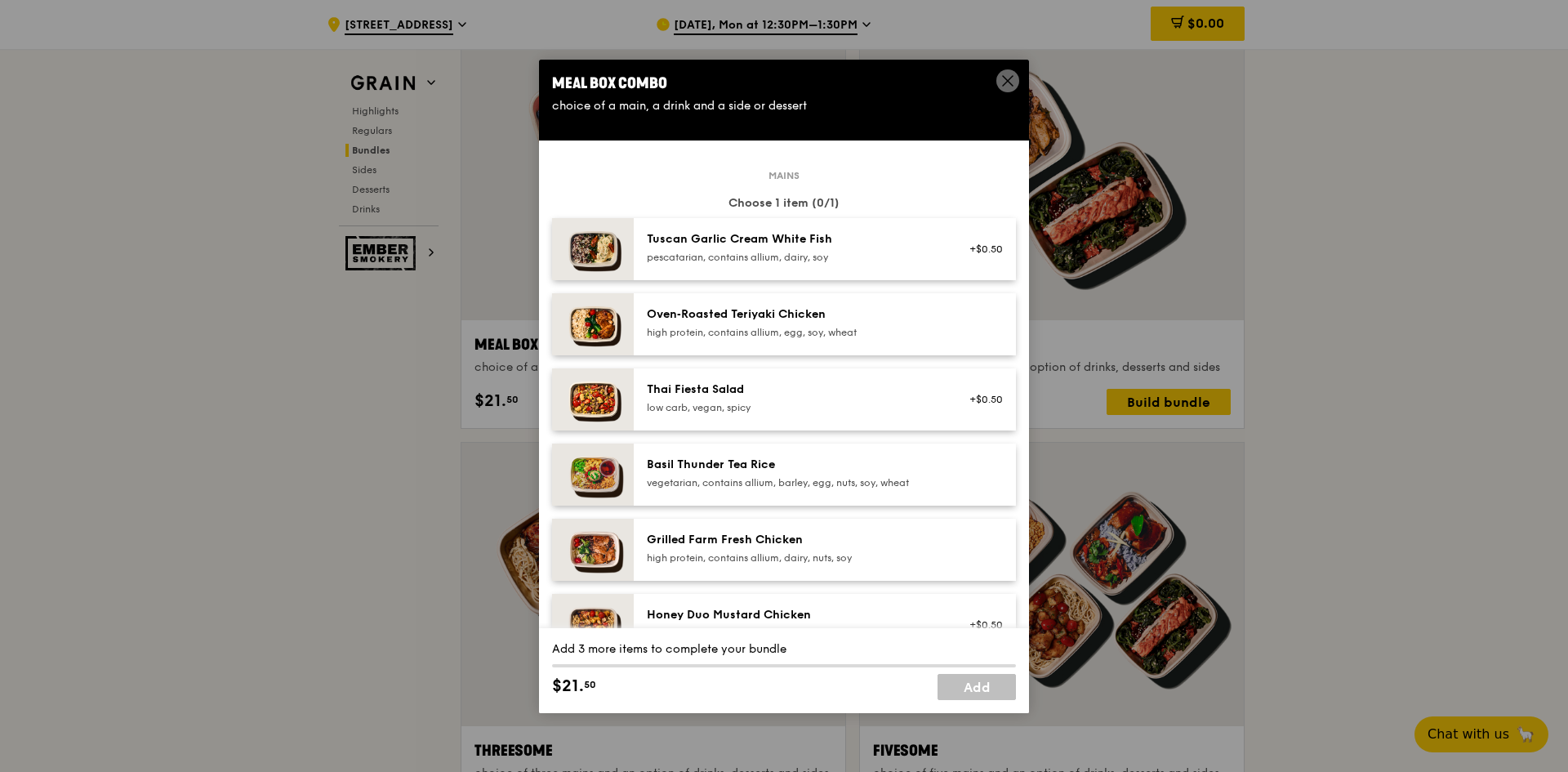
scroll to position [0, 0]
click at [1005, 82] on icon at bounding box center [1007, 80] width 14 height 14
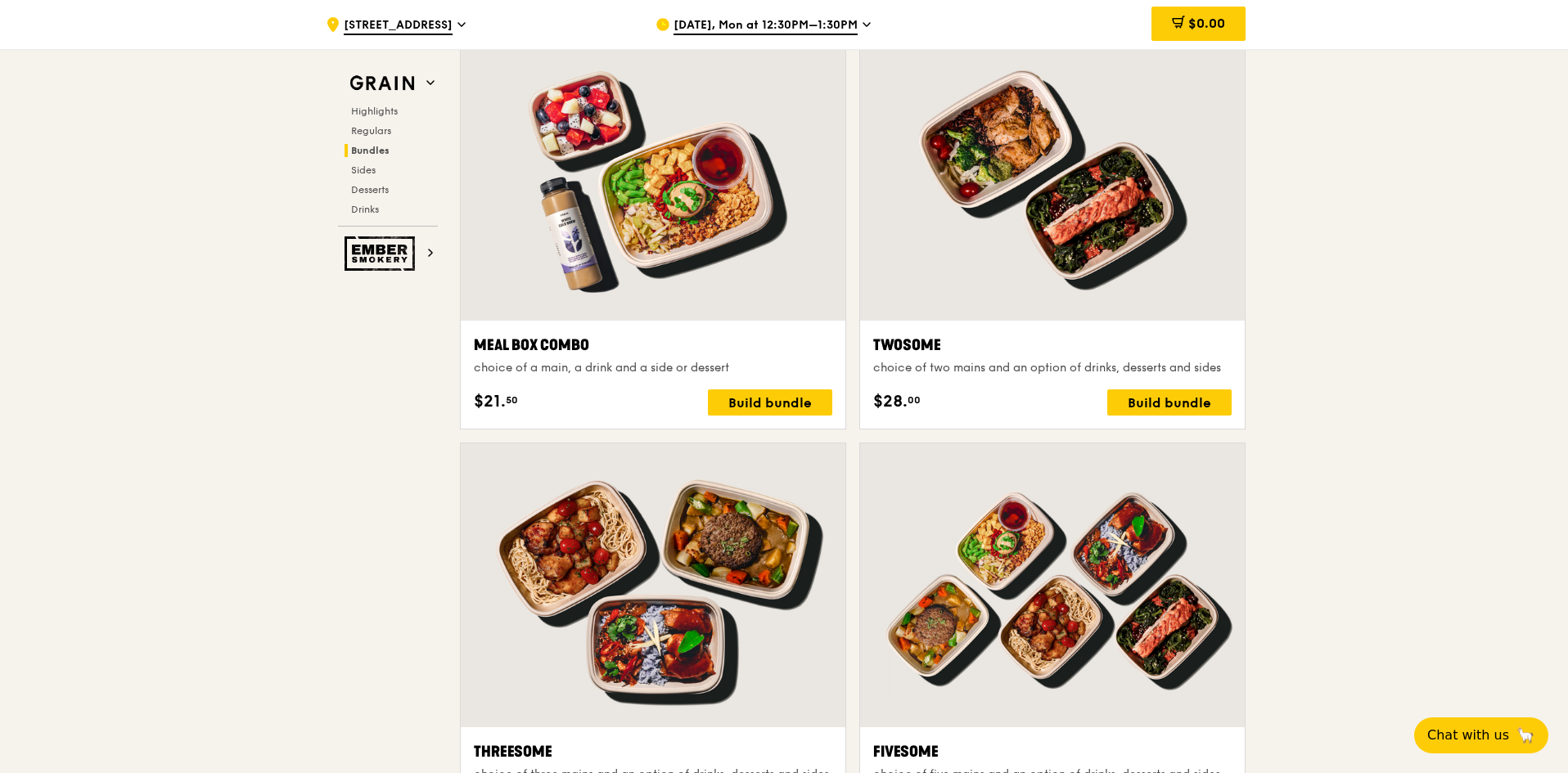
click at [708, 188] on div at bounding box center [653, 179] width 385 height 284
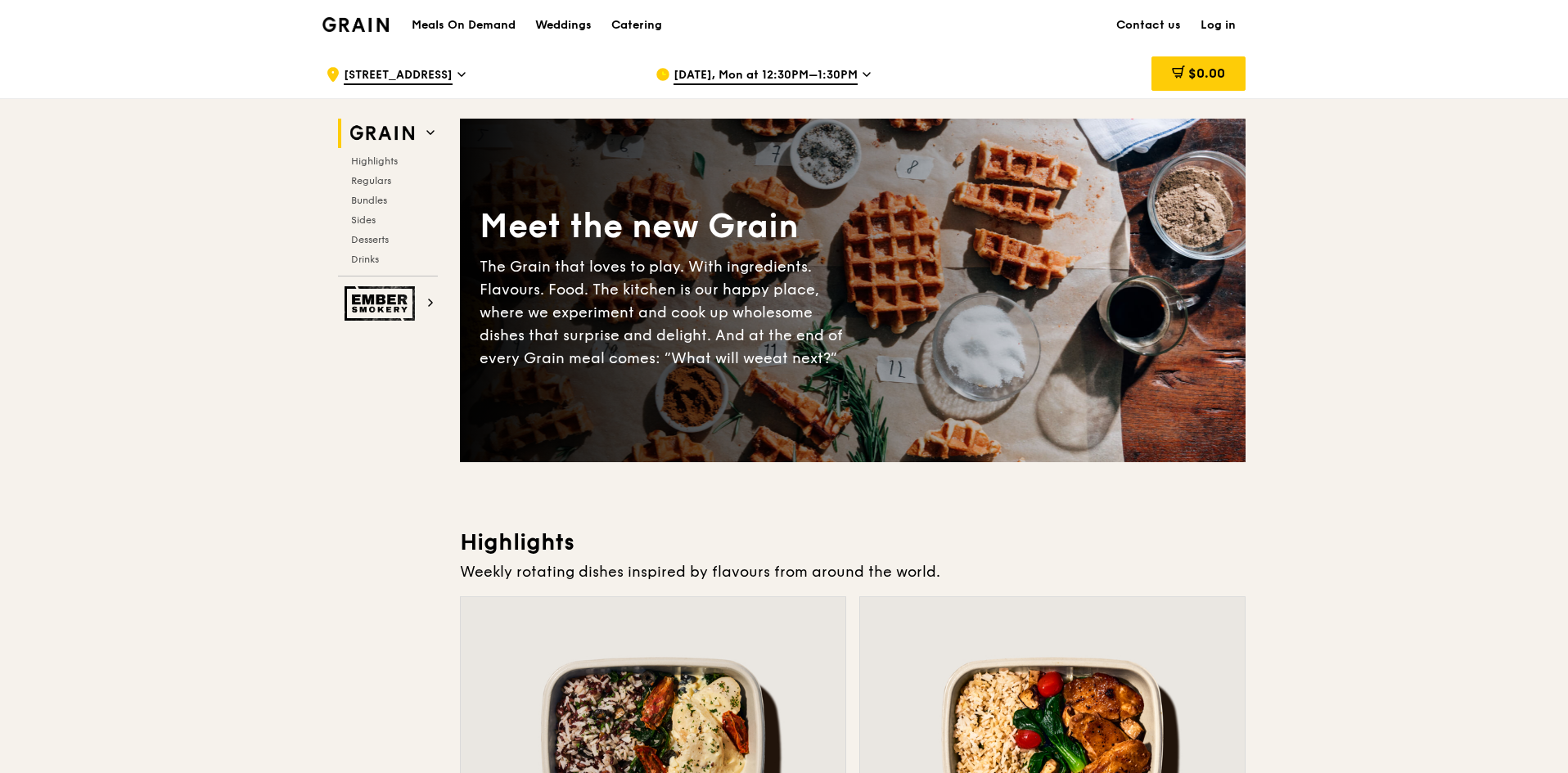
click at [370, 204] on span "Bundles" at bounding box center [370, 201] width 38 height 11
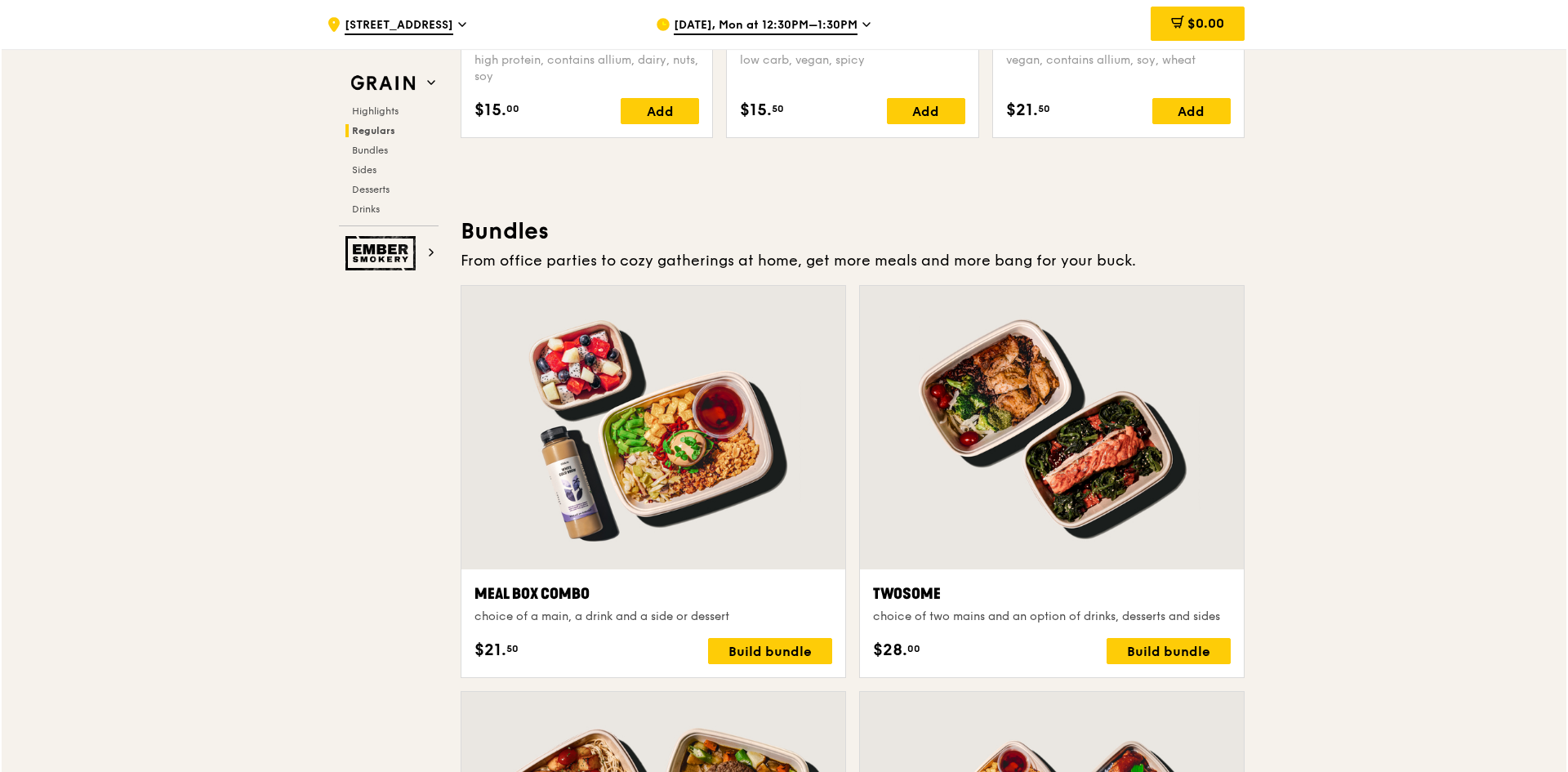
scroll to position [2354, 0]
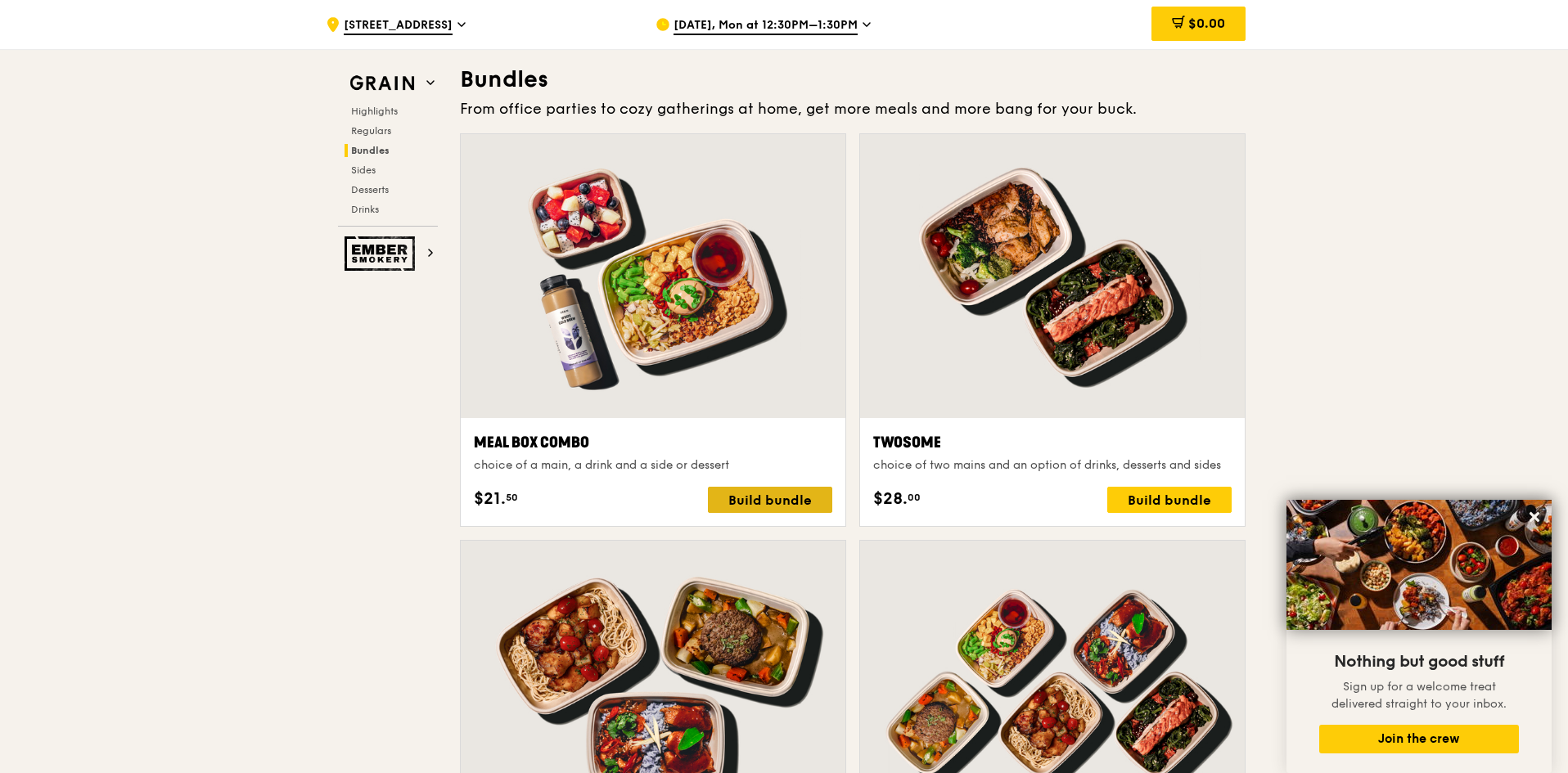
click at [811, 505] on div "Build bundle" at bounding box center [770, 500] width 125 height 27
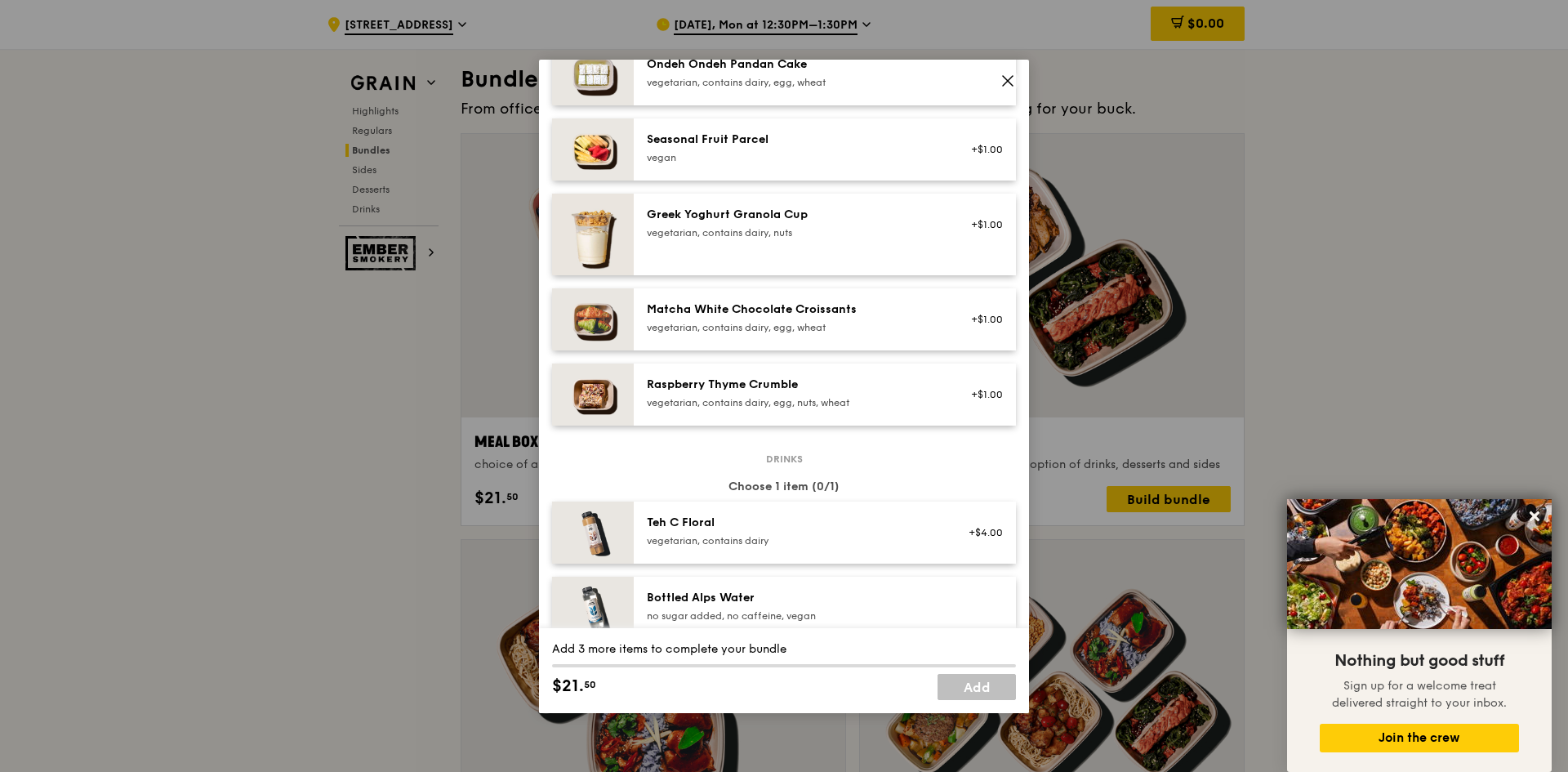
scroll to position [1471, 0]
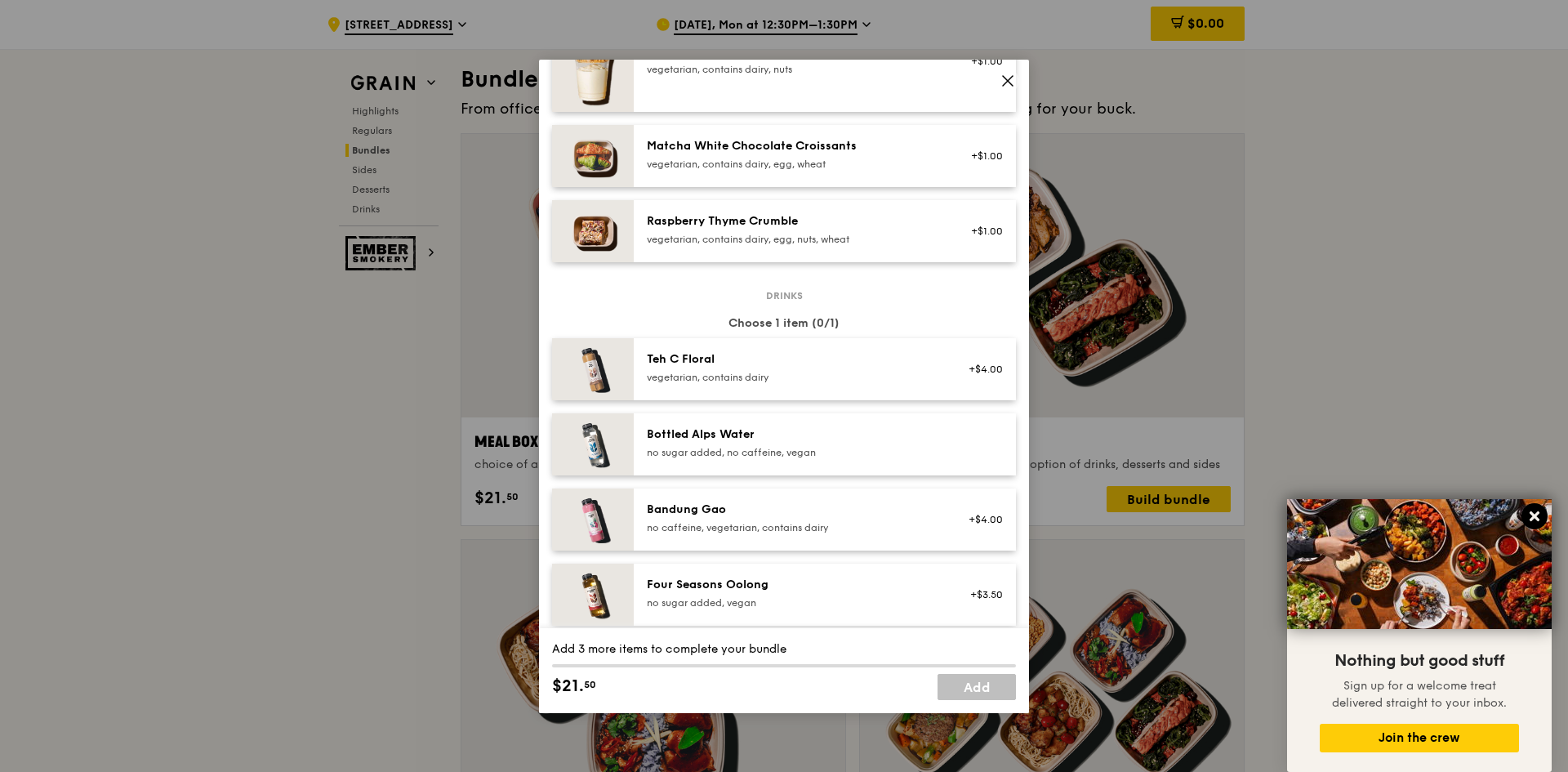
click at [1541, 519] on icon at bounding box center [1534, 515] width 14 height 14
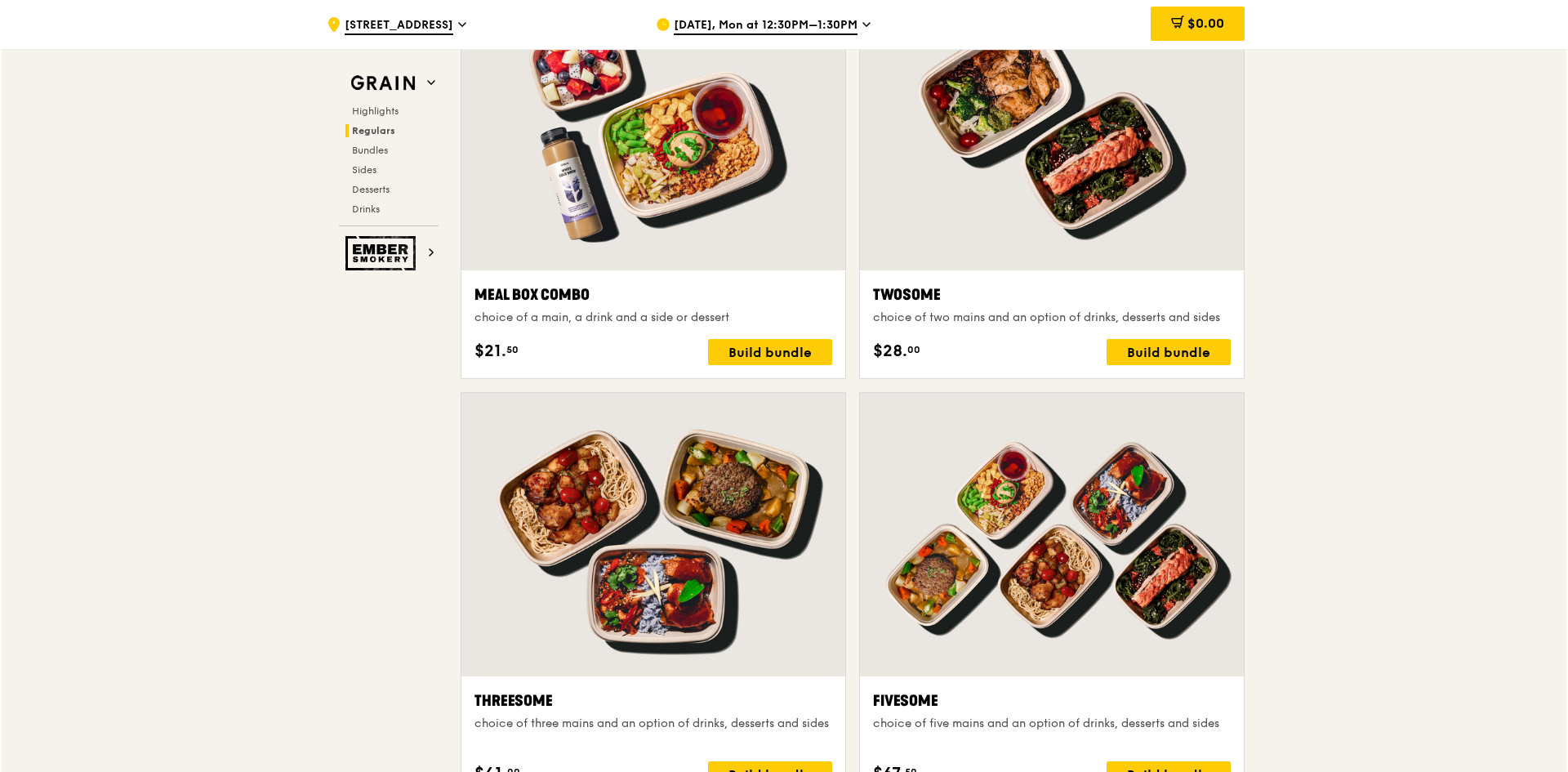
scroll to position [2272, 0]
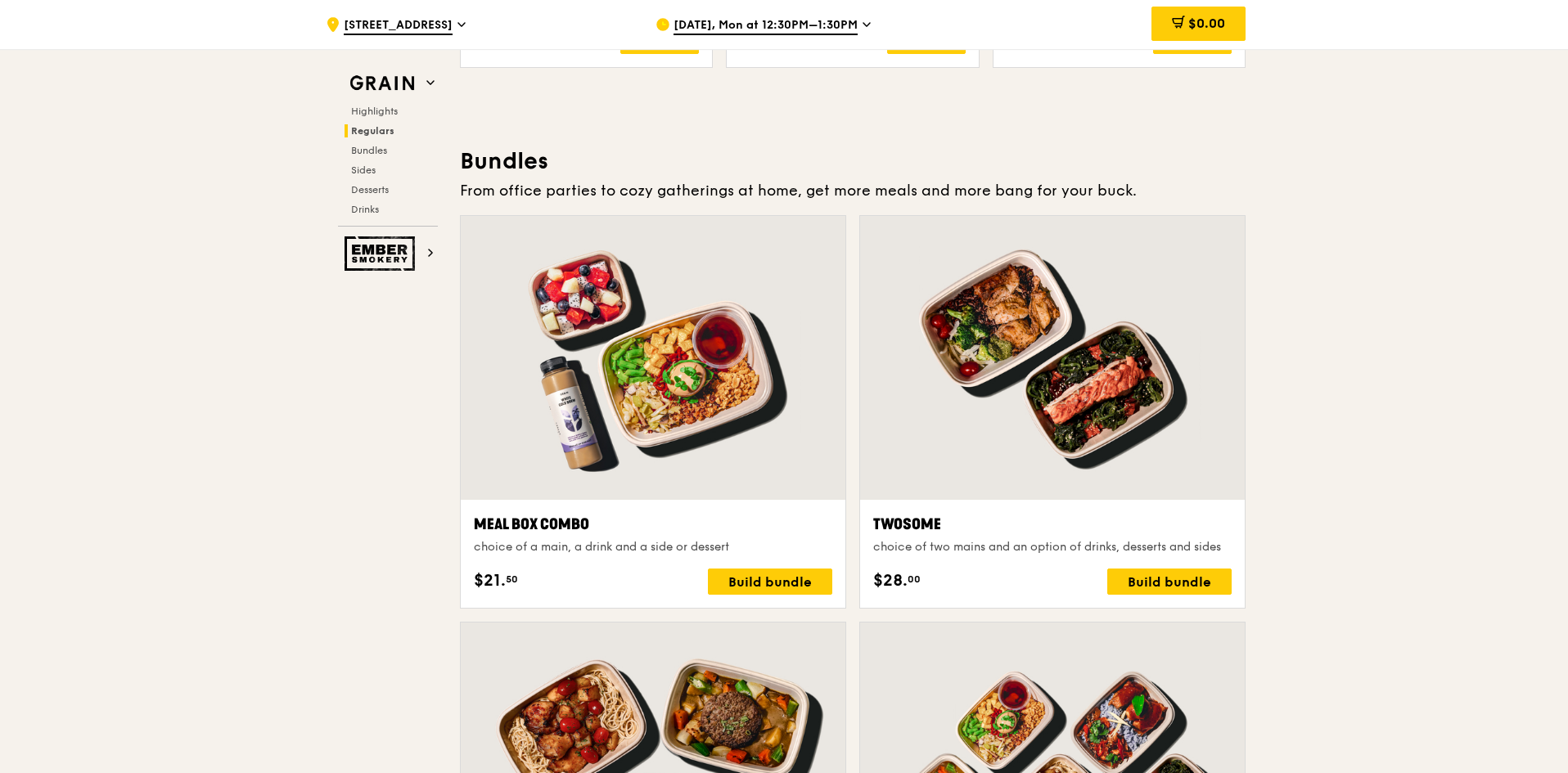
click at [702, 399] on div at bounding box center [653, 358] width 385 height 284
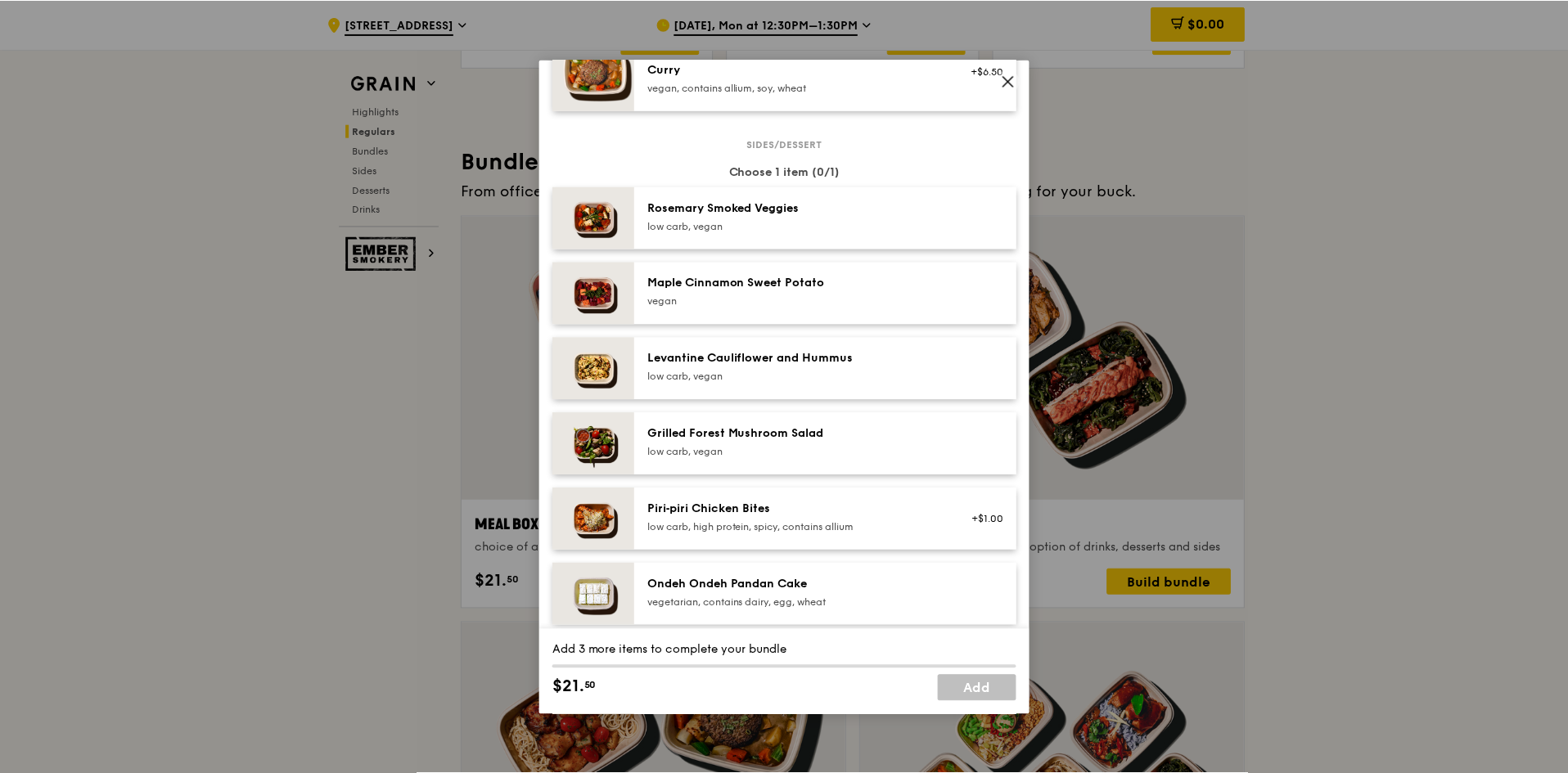
scroll to position [819, 0]
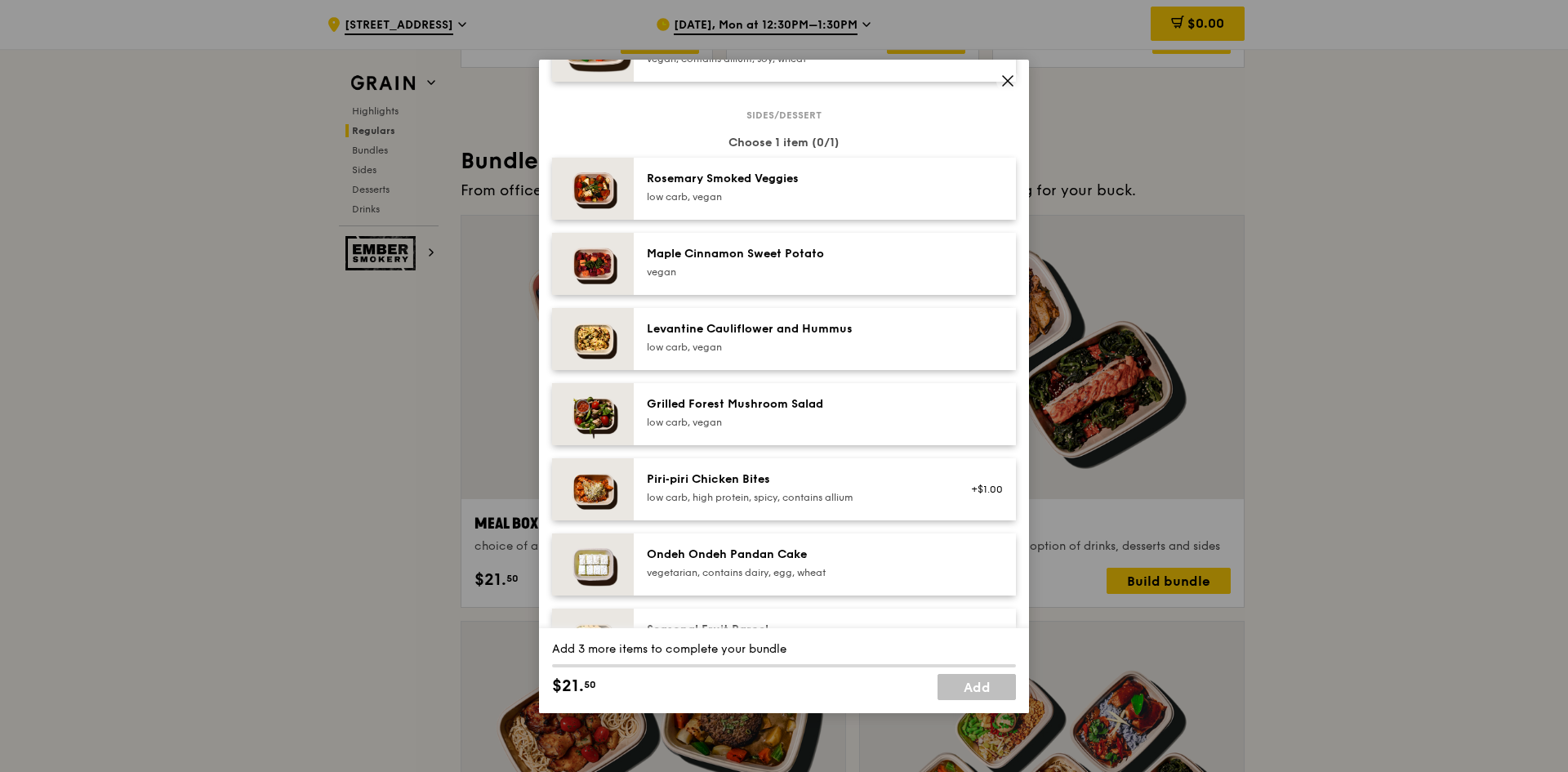
click at [1018, 80] on span at bounding box center [1008, 81] width 23 height 23
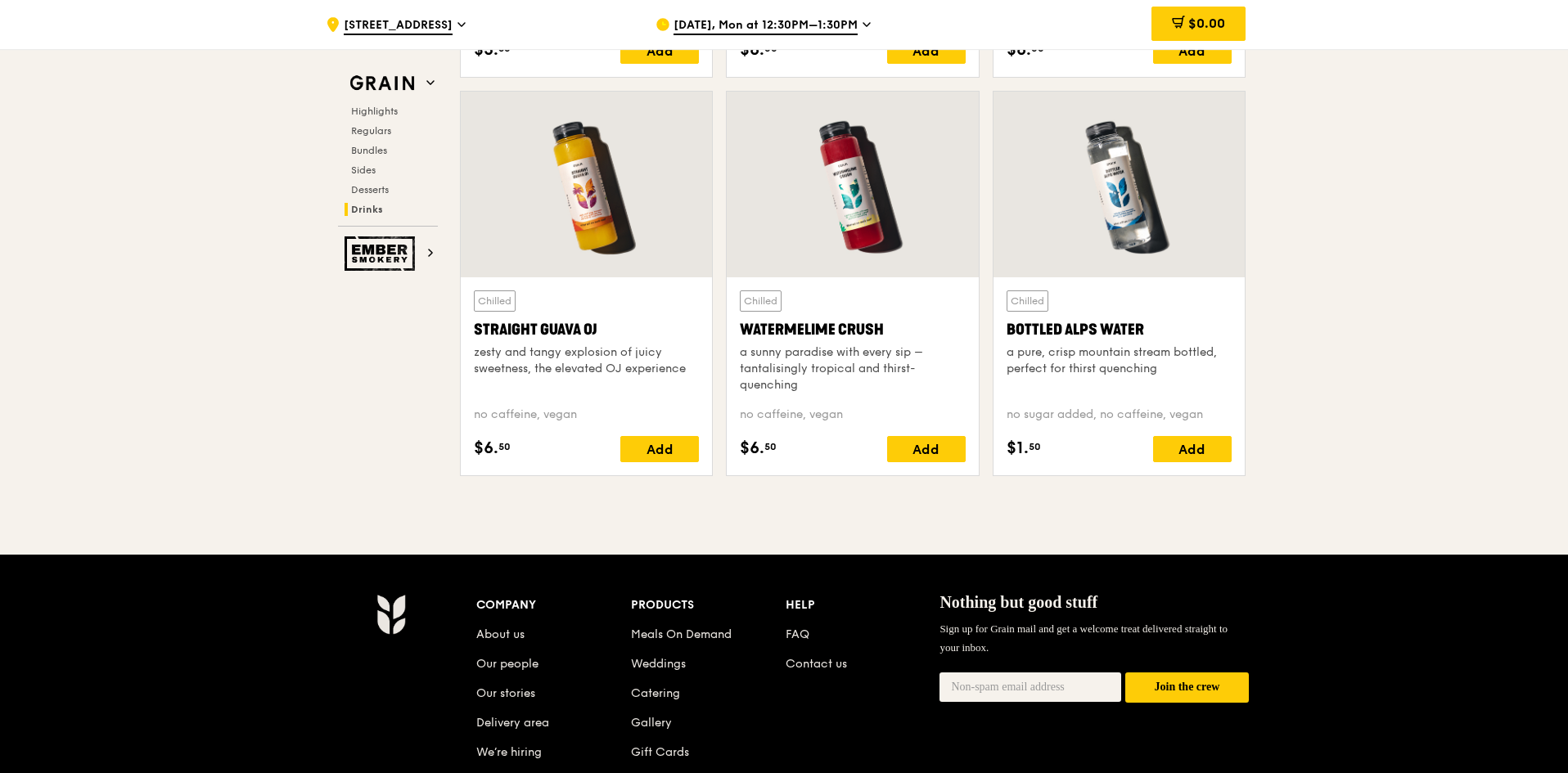
scroll to position [6706, 0]
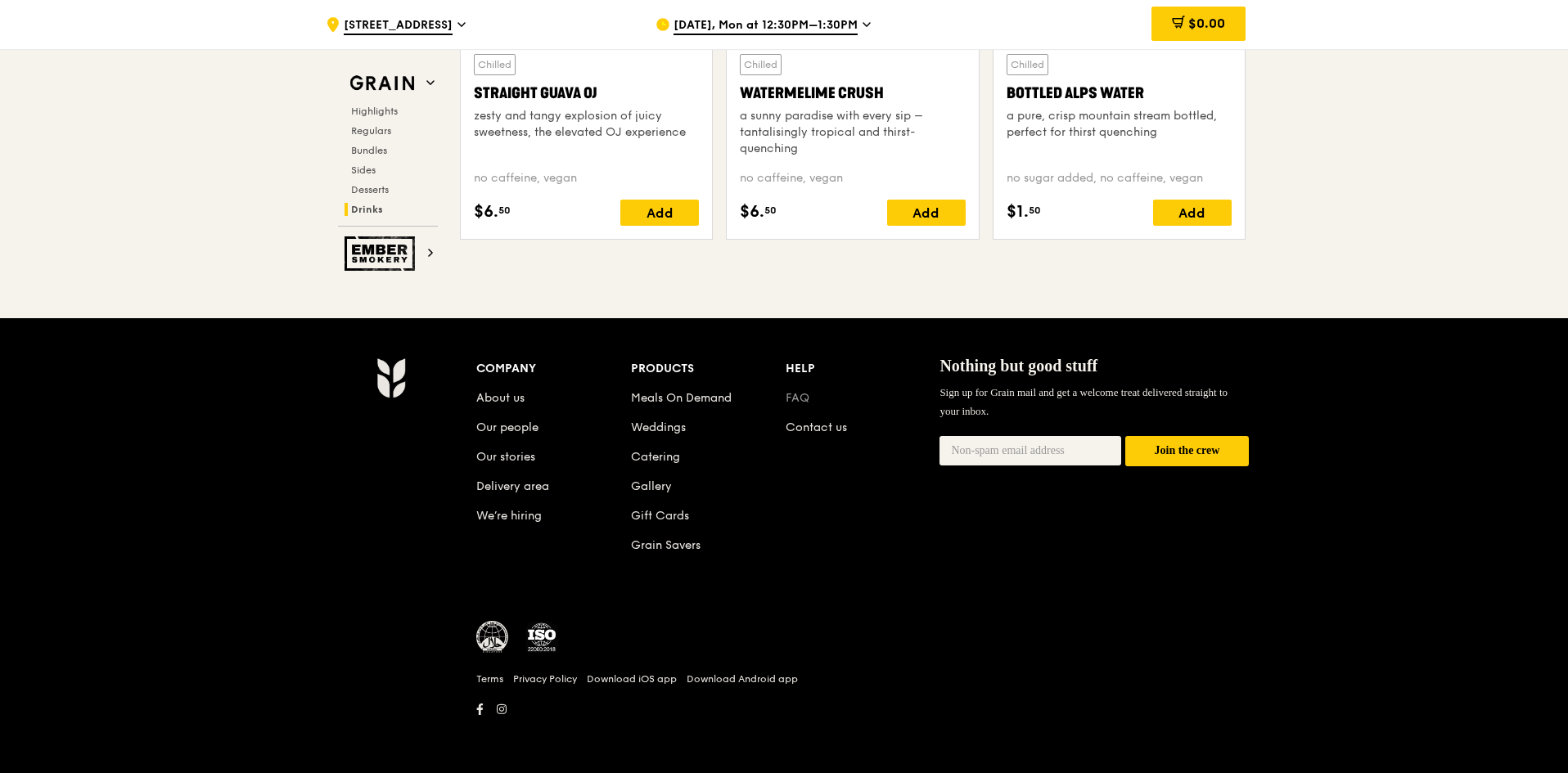
click at [802, 399] on link "FAQ" at bounding box center [797, 398] width 24 height 14
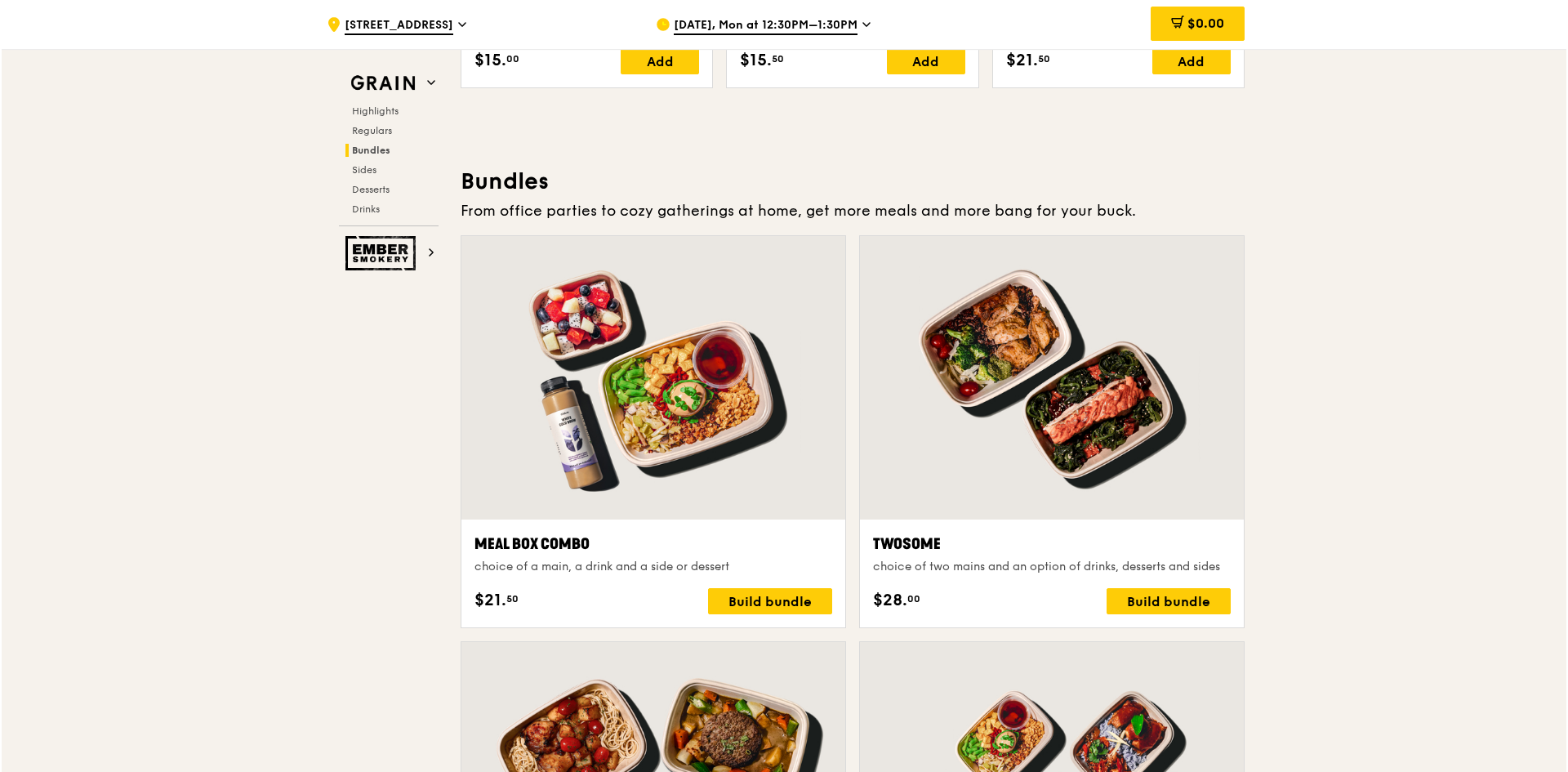
scroll to position [2447, 0]
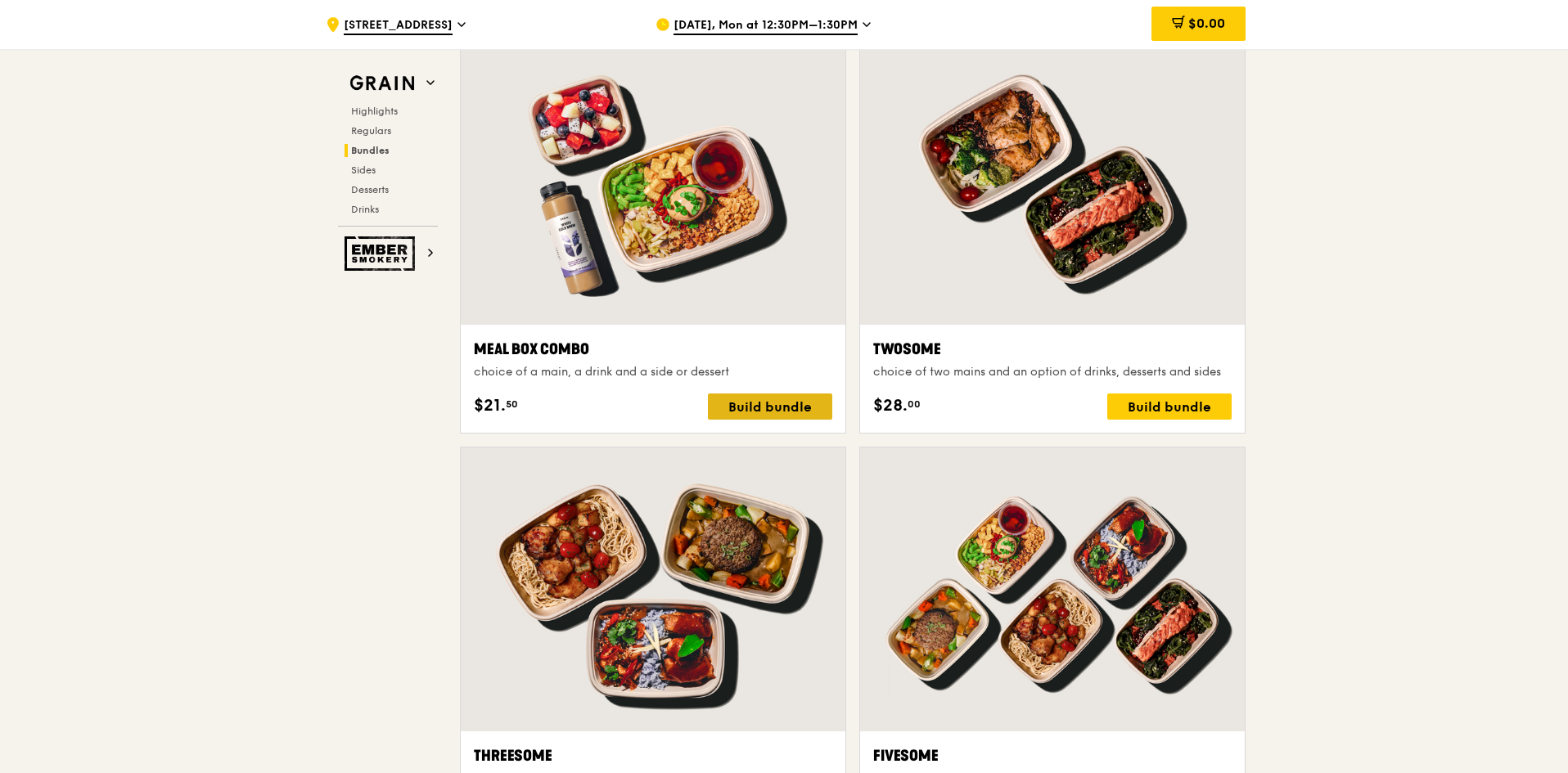
click at [803, 409] on div "Build bundle" at bounding box center [770, 406] width 125 height 27
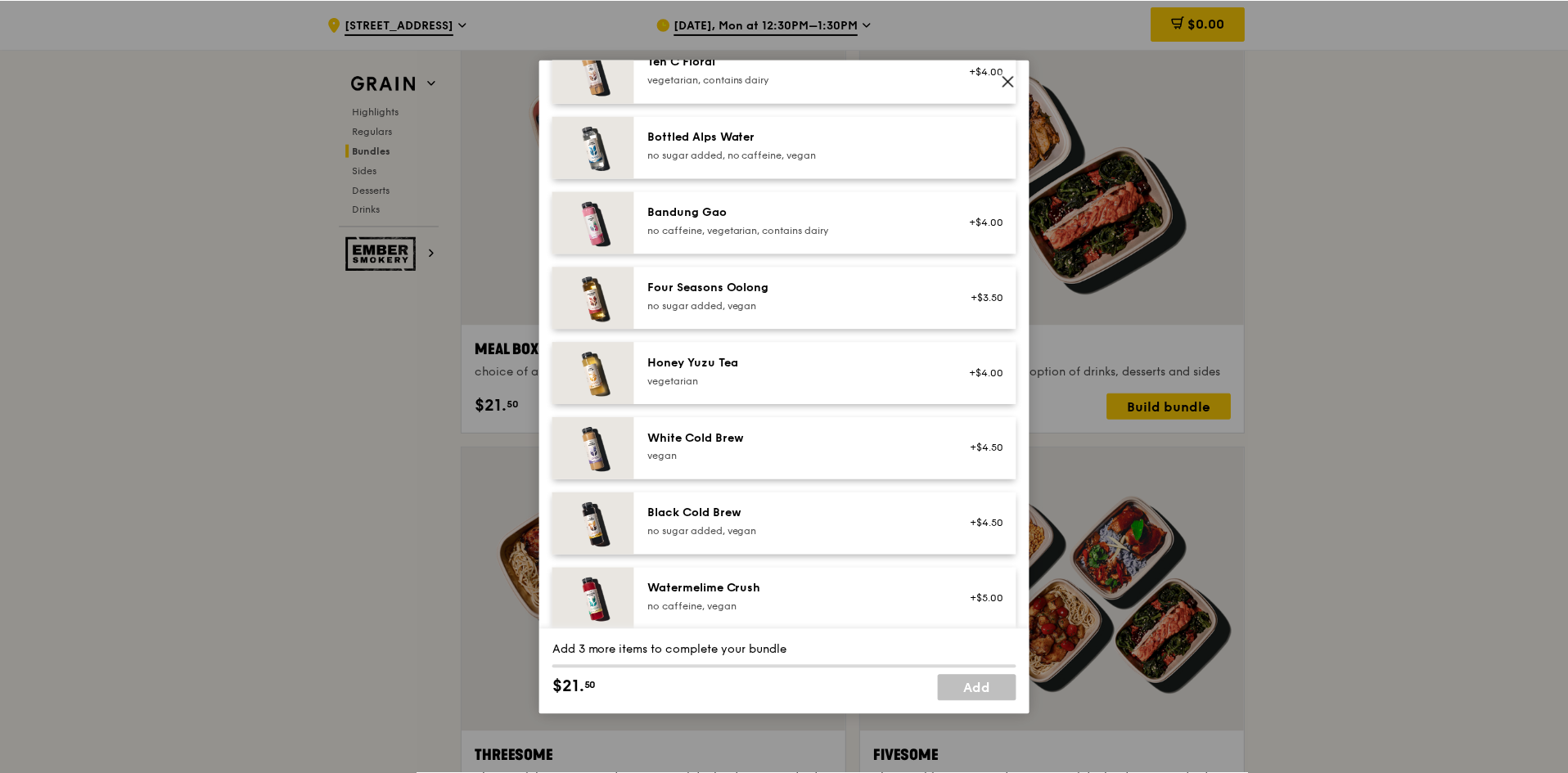
scroll to position [1860, 0]
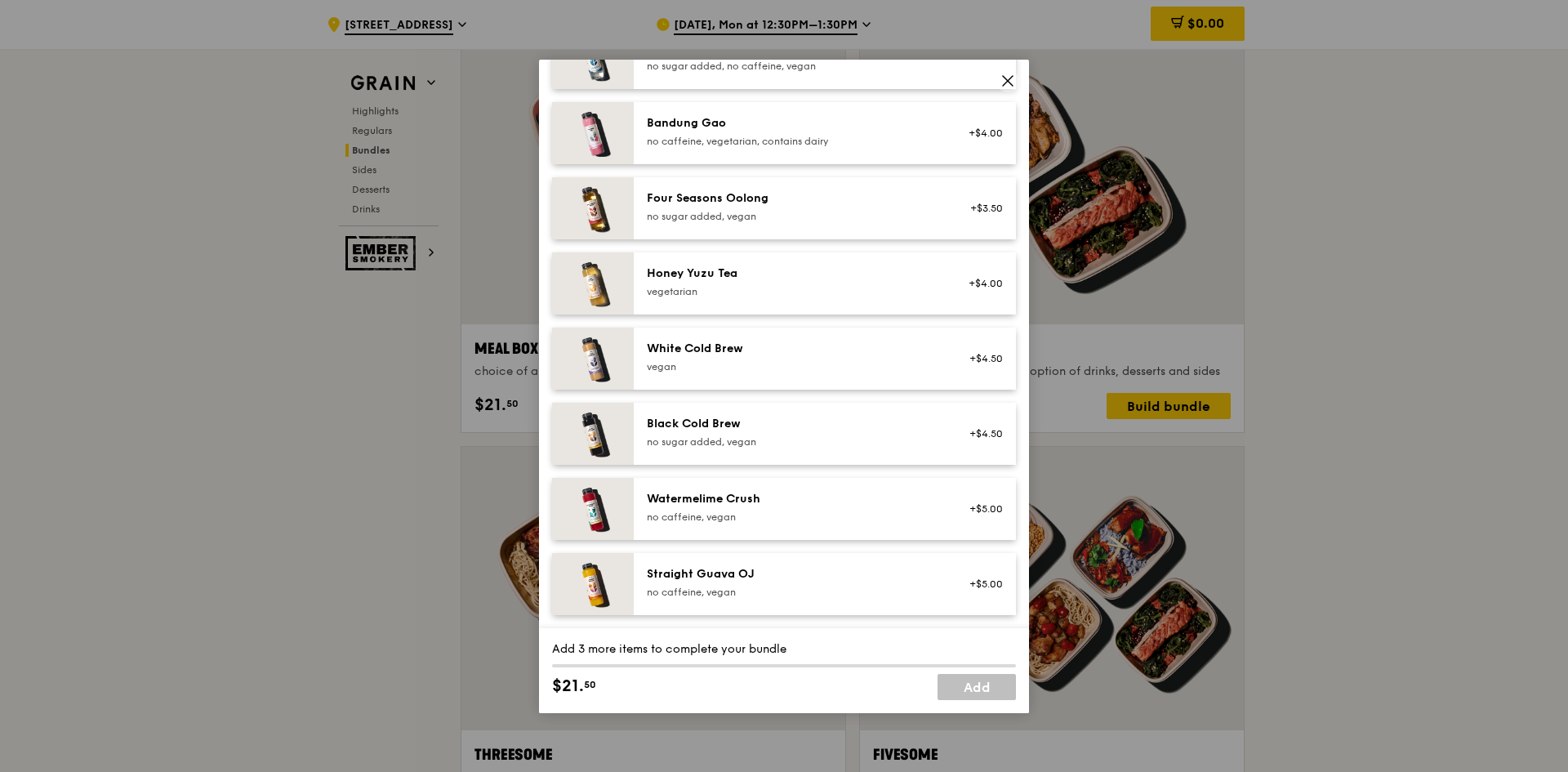
click at [1004, 84] on icon at bounding box center [1007, 80] width 14 height 14
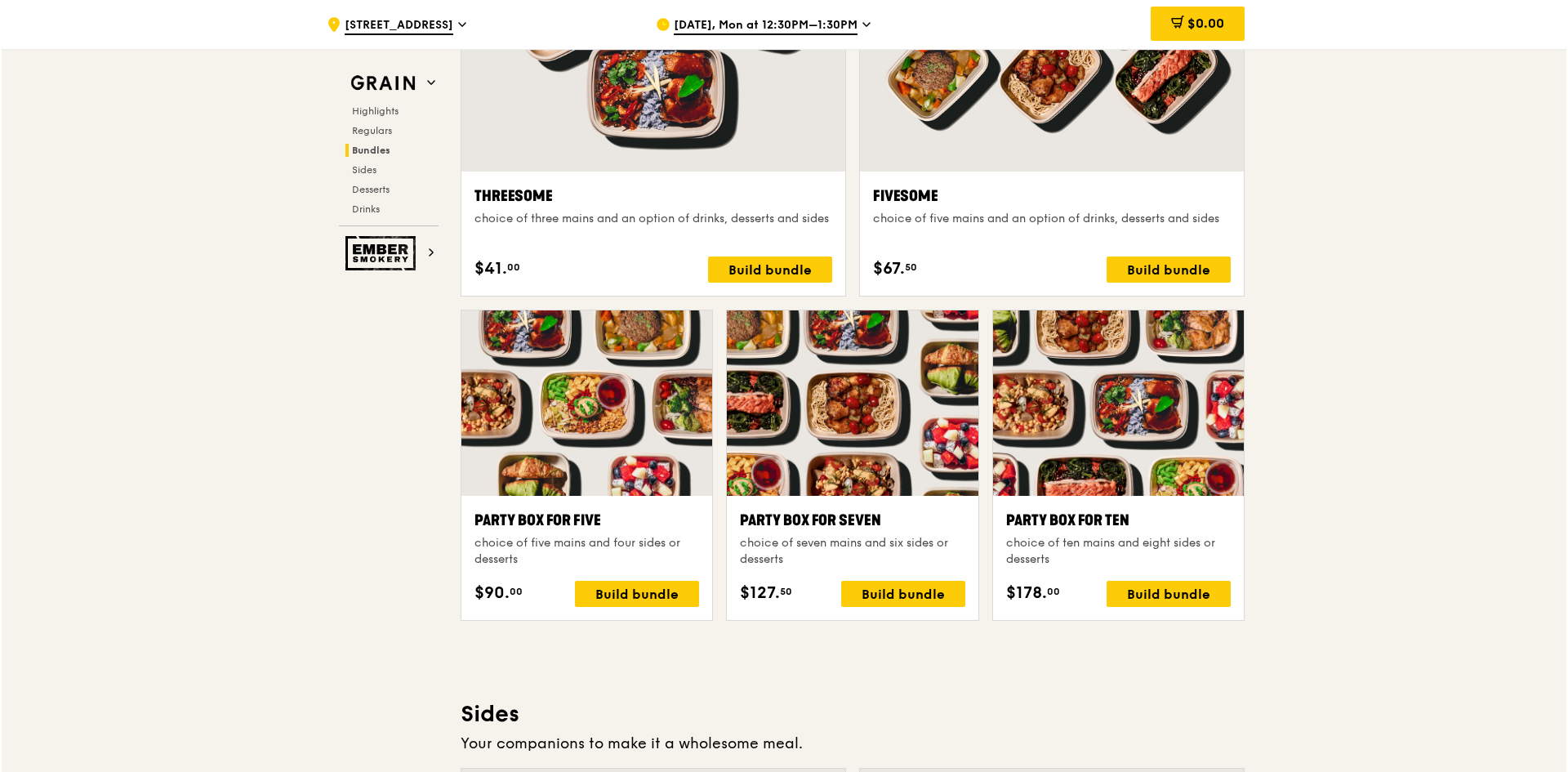
scroll to position [3020, 0]
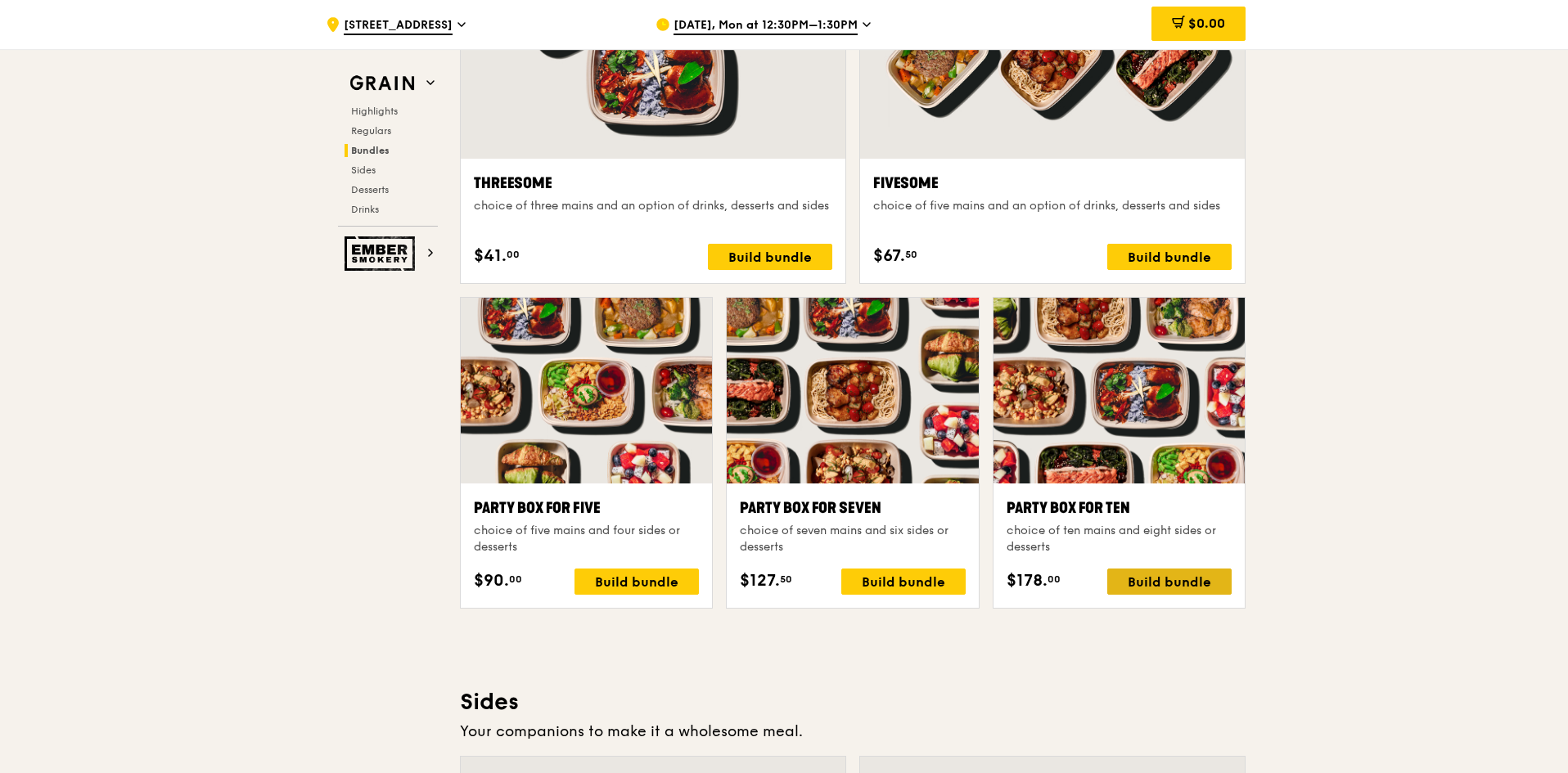
click at [1157, 580] on div "Build bundle" at bounding box center [1169, 582] width 125 height 27
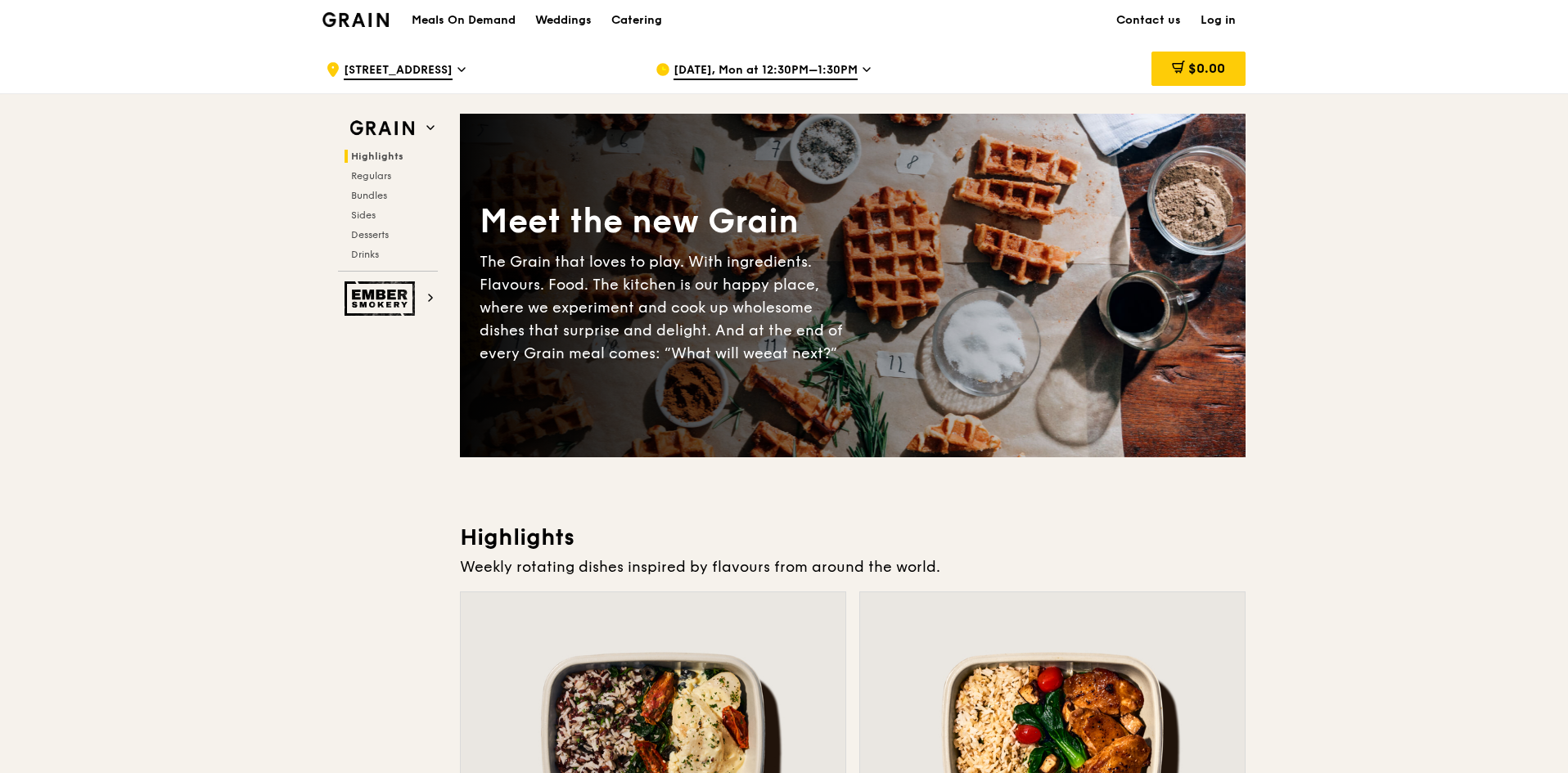
scroll to position [0, 0]
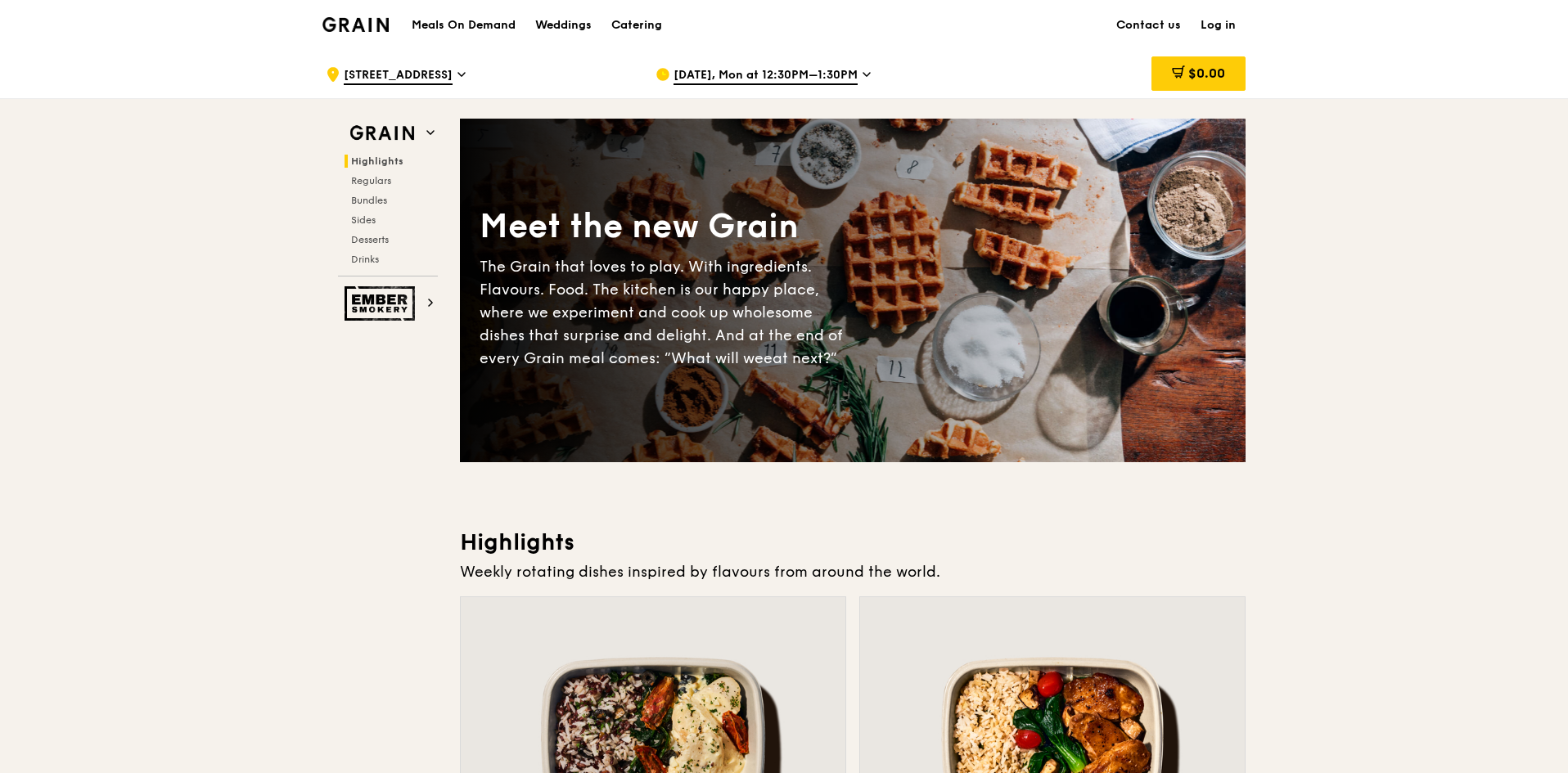
click at [791, 69] on span "Sep 1, Mon at 12:30PM–1:30PM" at bounding box center [764, 75] width 184 height 18
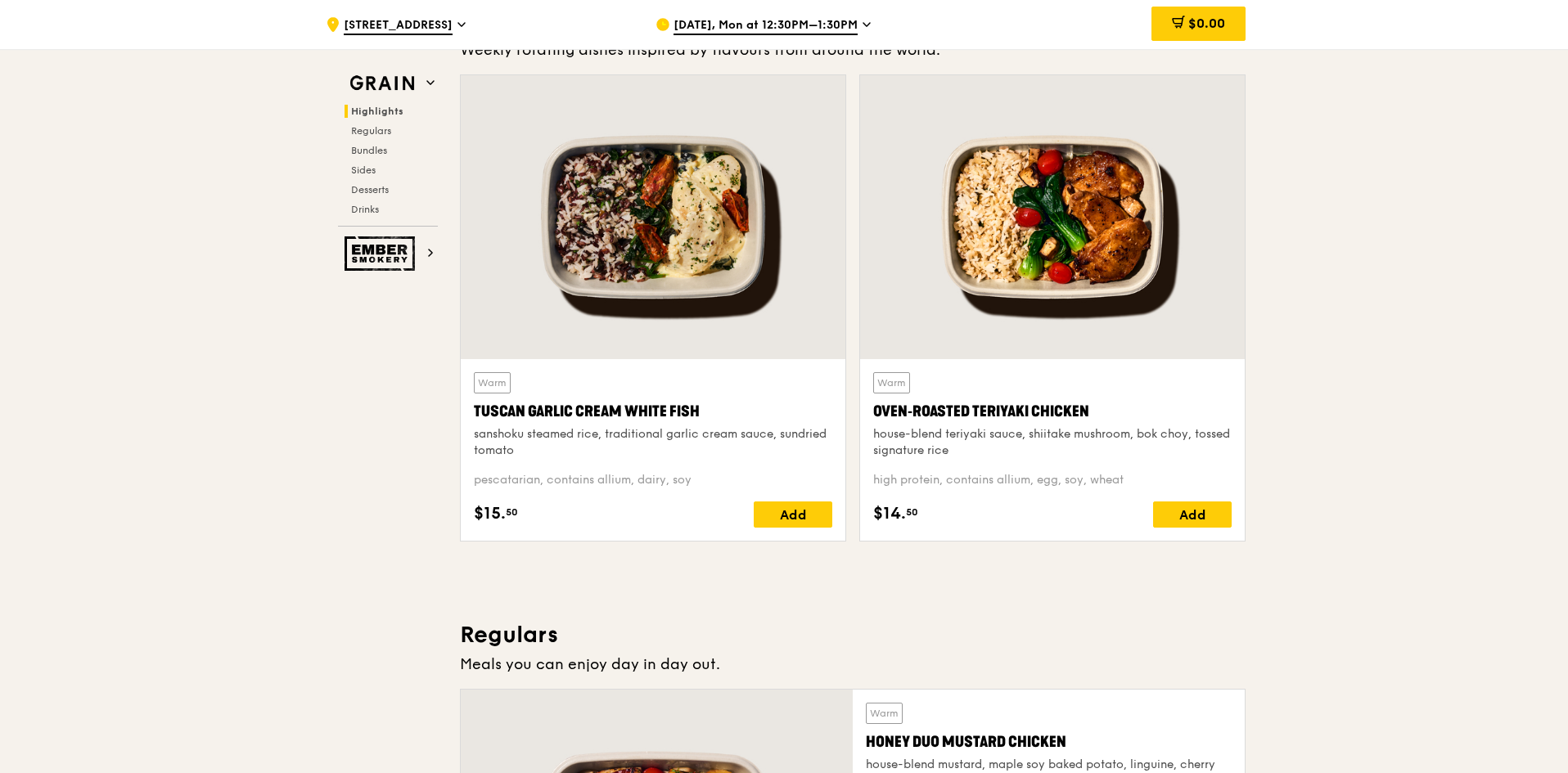
scroll to position [573, 0]
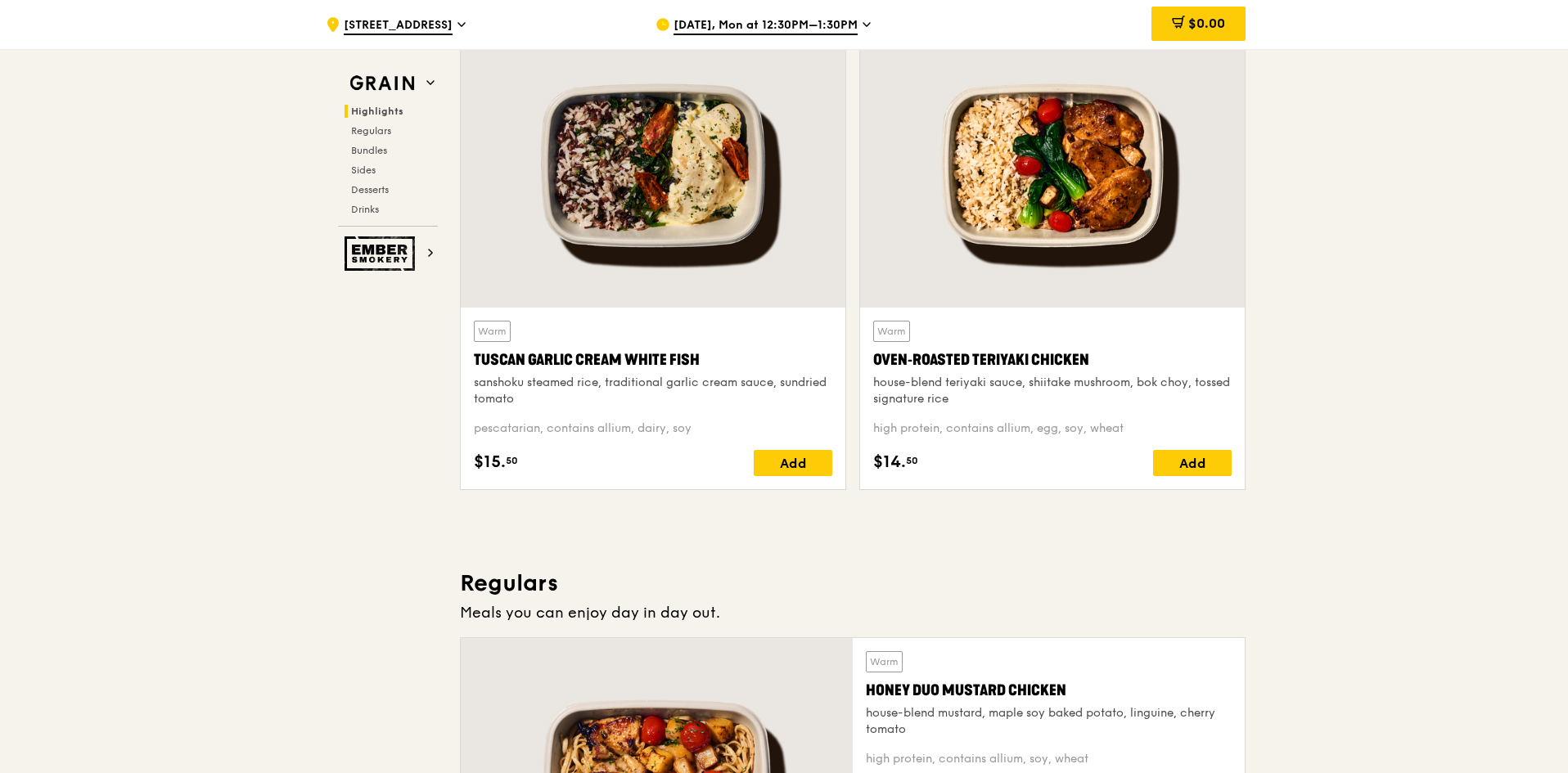
drag, startPoint x: 1463, startPoint y: 331, endPoint x: 1449, endPoint y: 333, distance: 14.1
